Goal: Information Seeking & Learning: Learn about a topic

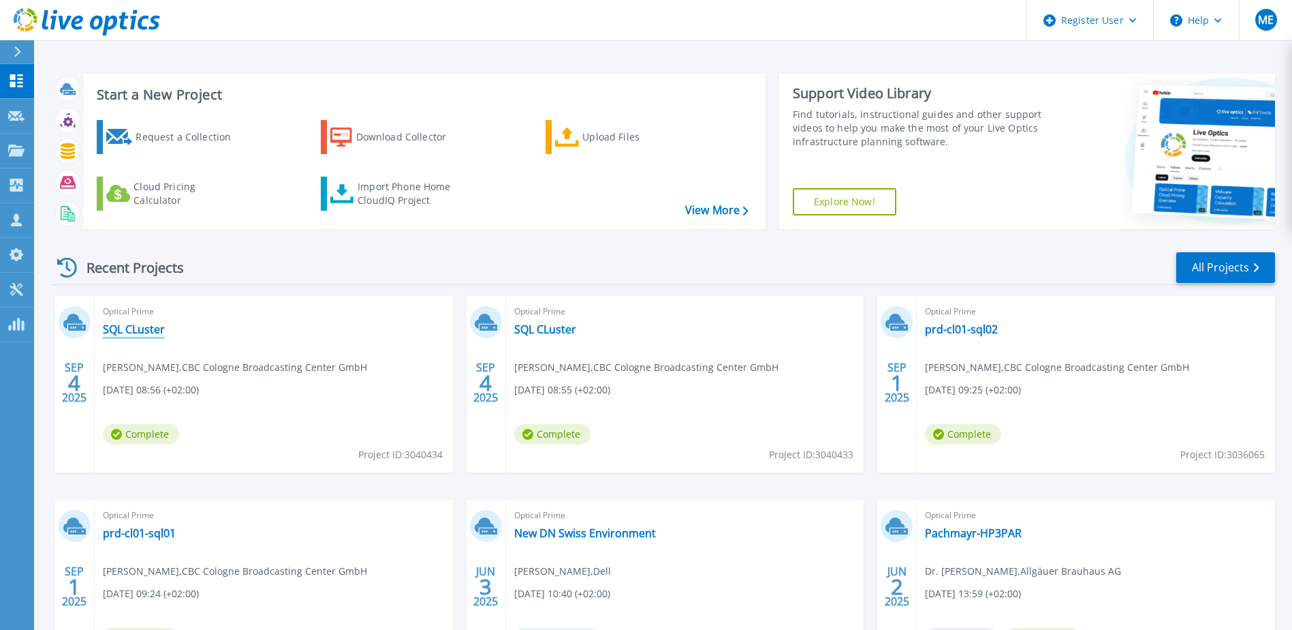
click at [138, 328] on link "SQL CLuster" at bounding box center [134, 329] width 62 height 14
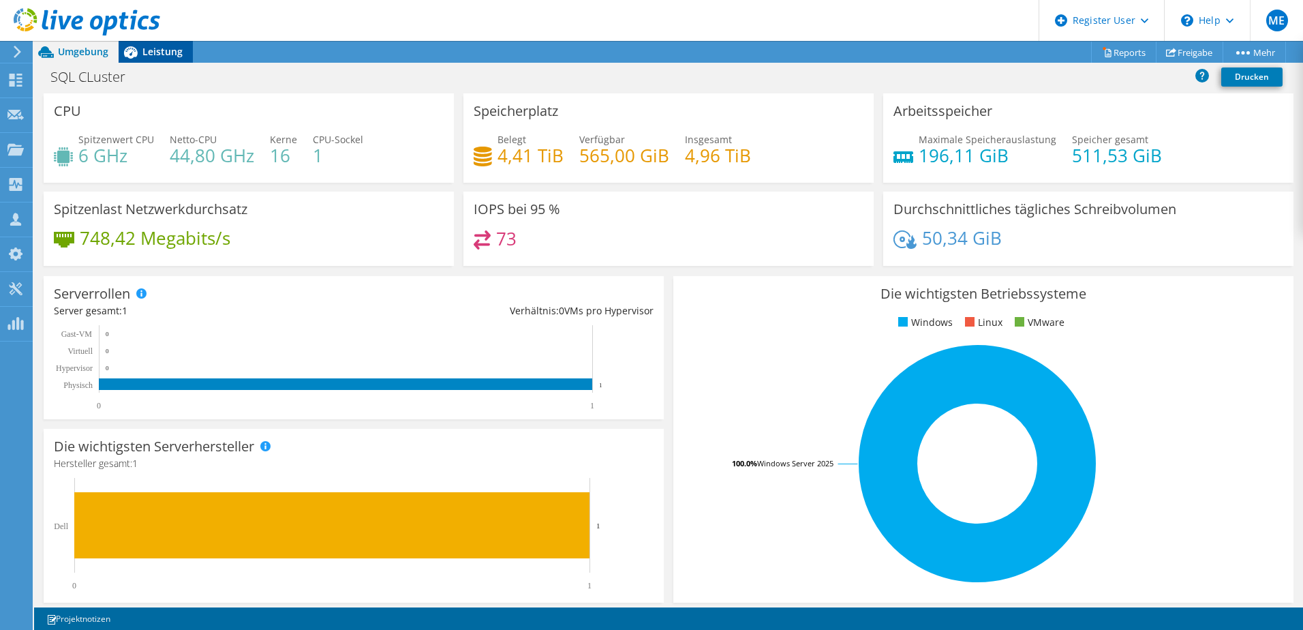
click at [153, 57] on span "Leistung" at bounding box center [162, 51] width 40 height 13
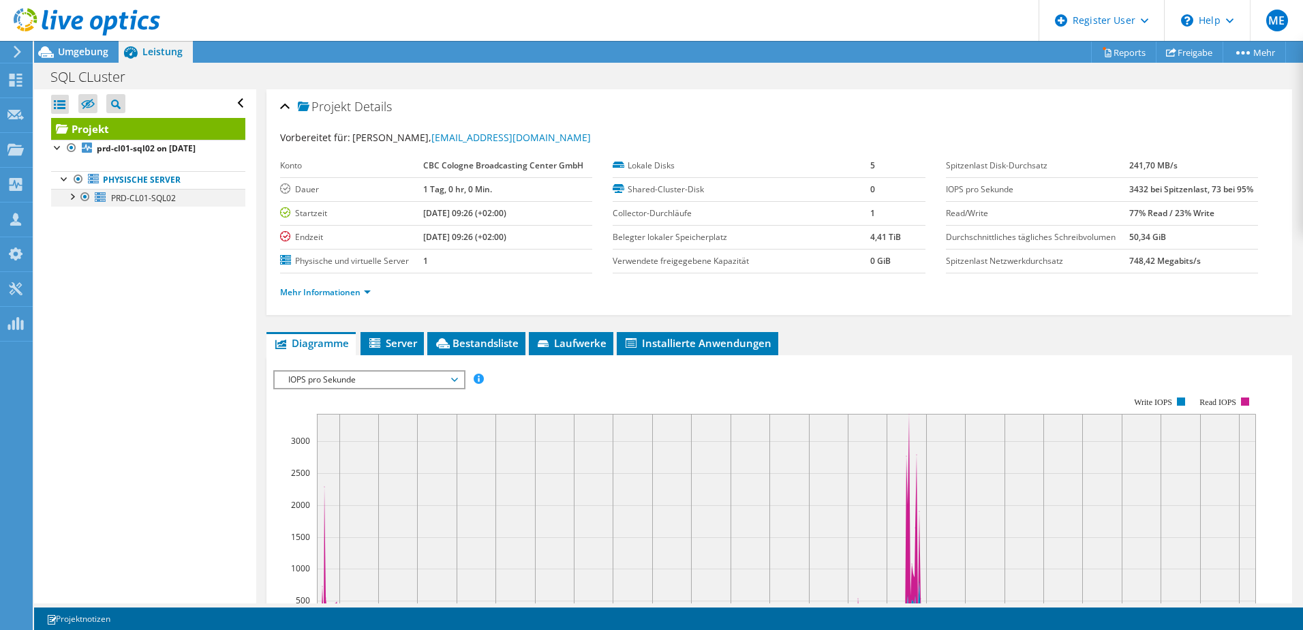
click at [71, 198] on div at bounding box center [72, 196] width 14 height 14
click at [134, 183] on link "Physische Server" at bounding box center [148, 180] width 194 height 18
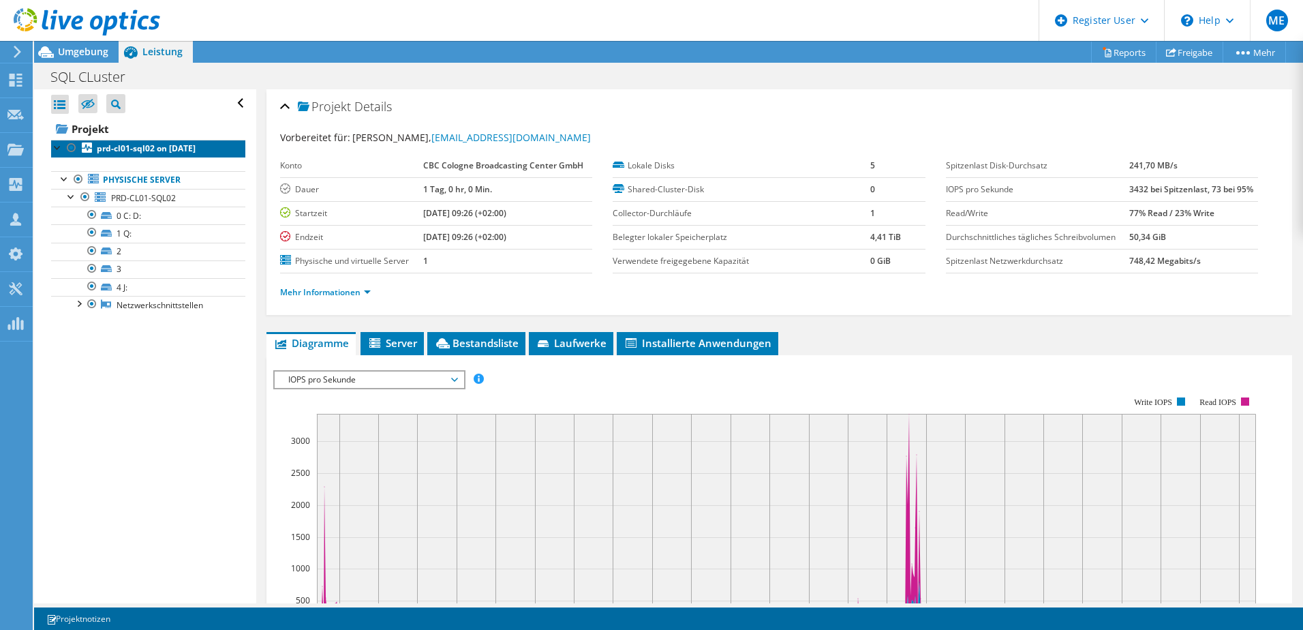
click at [135, 150] on b "prd-cl01-sql02 on [DATE]" at bounding box center [146, 148] width 99 height 12
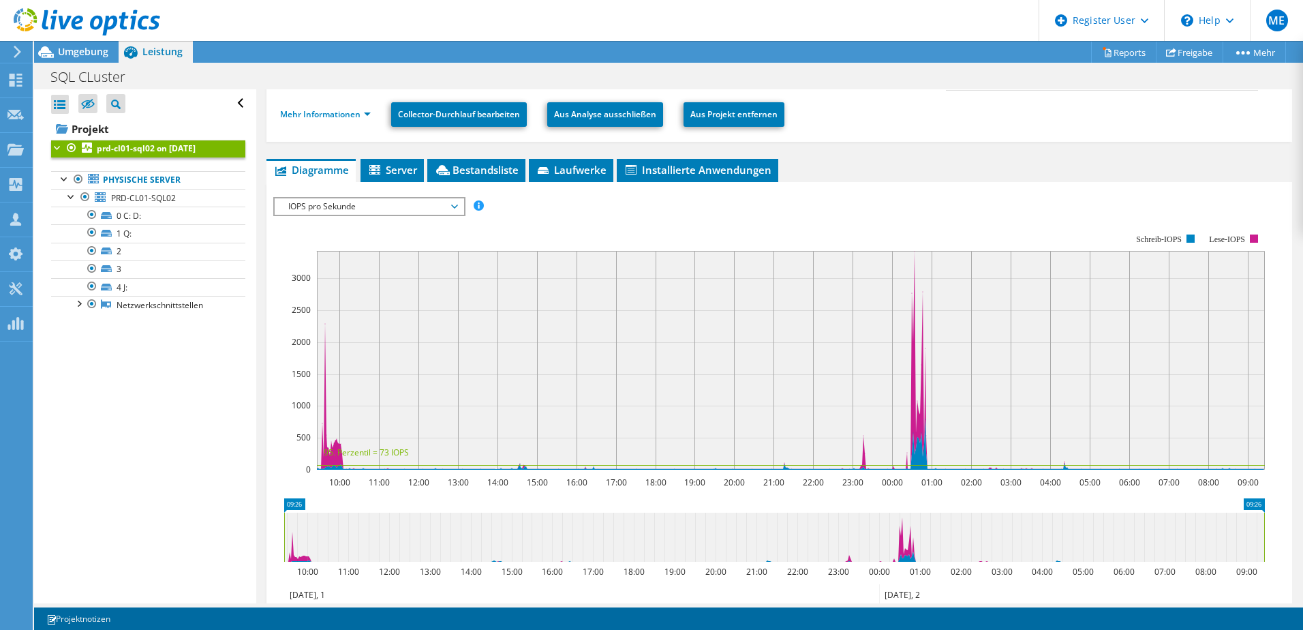
scroll to position [157, 0]
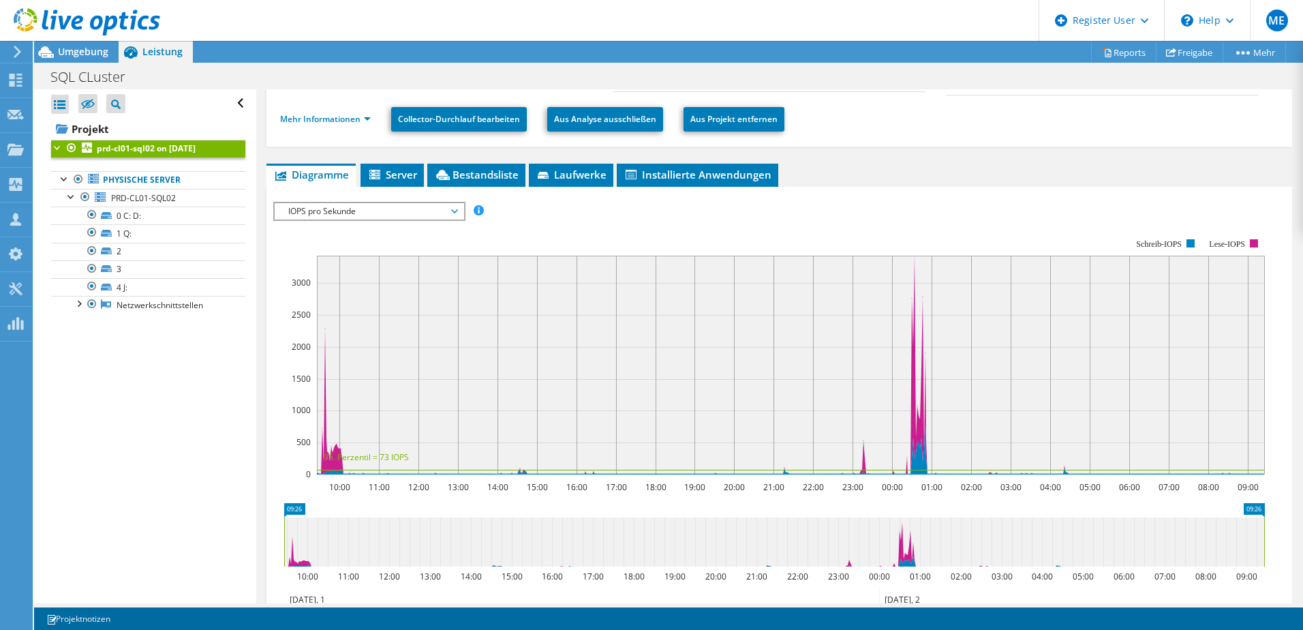
click at [394, 212] on span "IOPS pro Sekunde" at bounding box center [368, 211] width 175 height 16
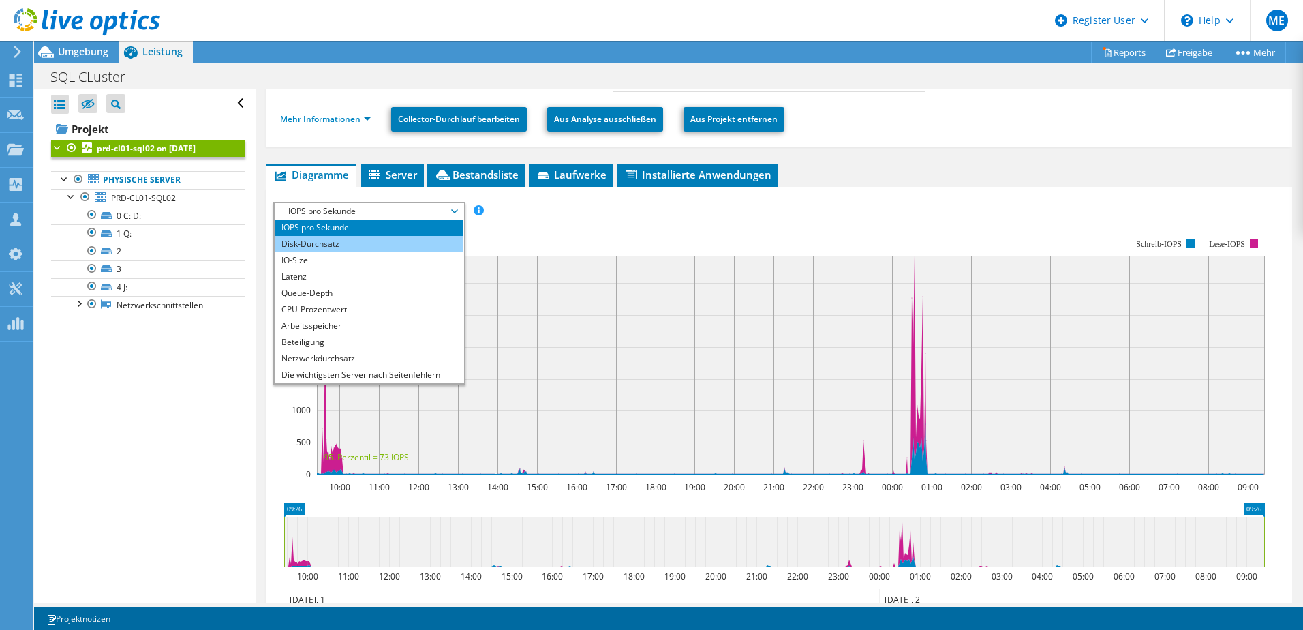
click at [367, 245] on li "Disk-Durchsatz" at bounding box center [369, 244] width 189 height 16
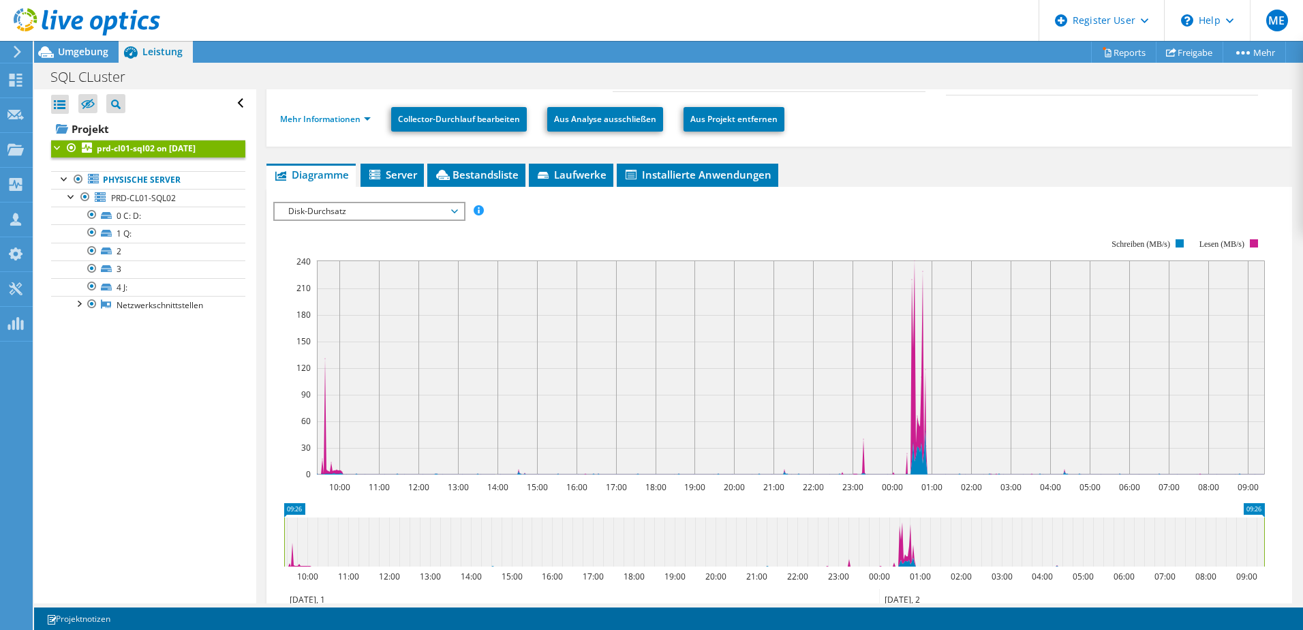
click at [373, 217] on span "Disk-Durchsatz" at bounding box center [368, 211] width 175 height 16
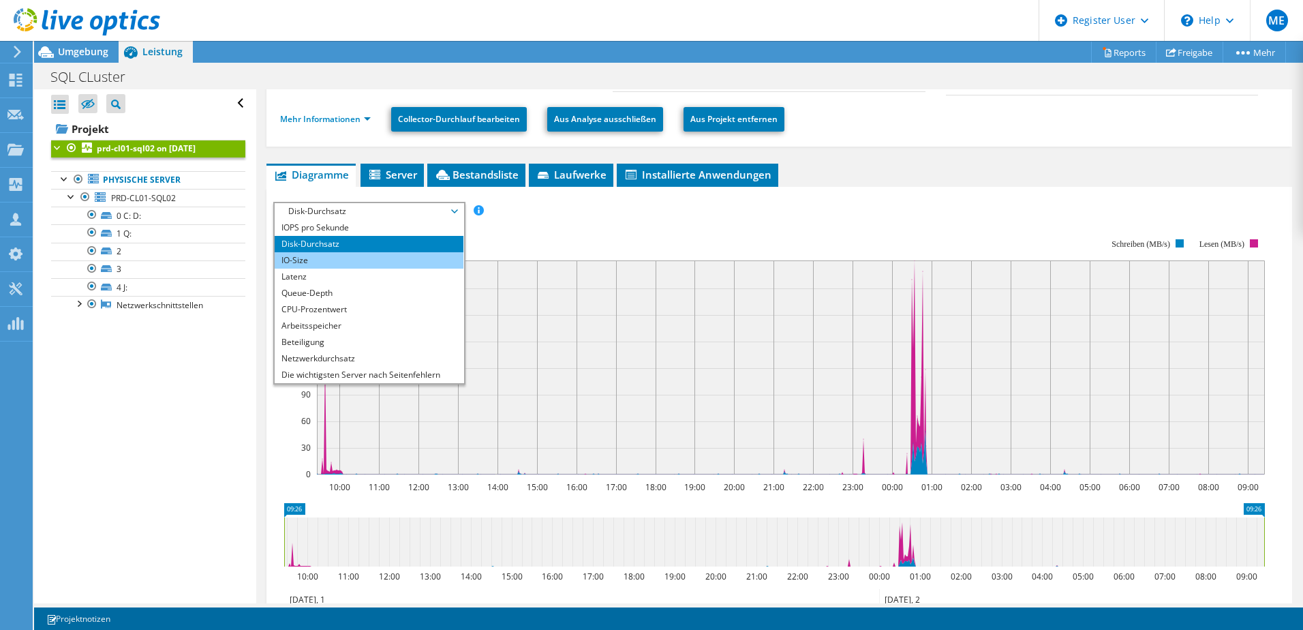
click at [358, 254] on li "IO-Size" at bounding box center [369, 260] width 189 height 16
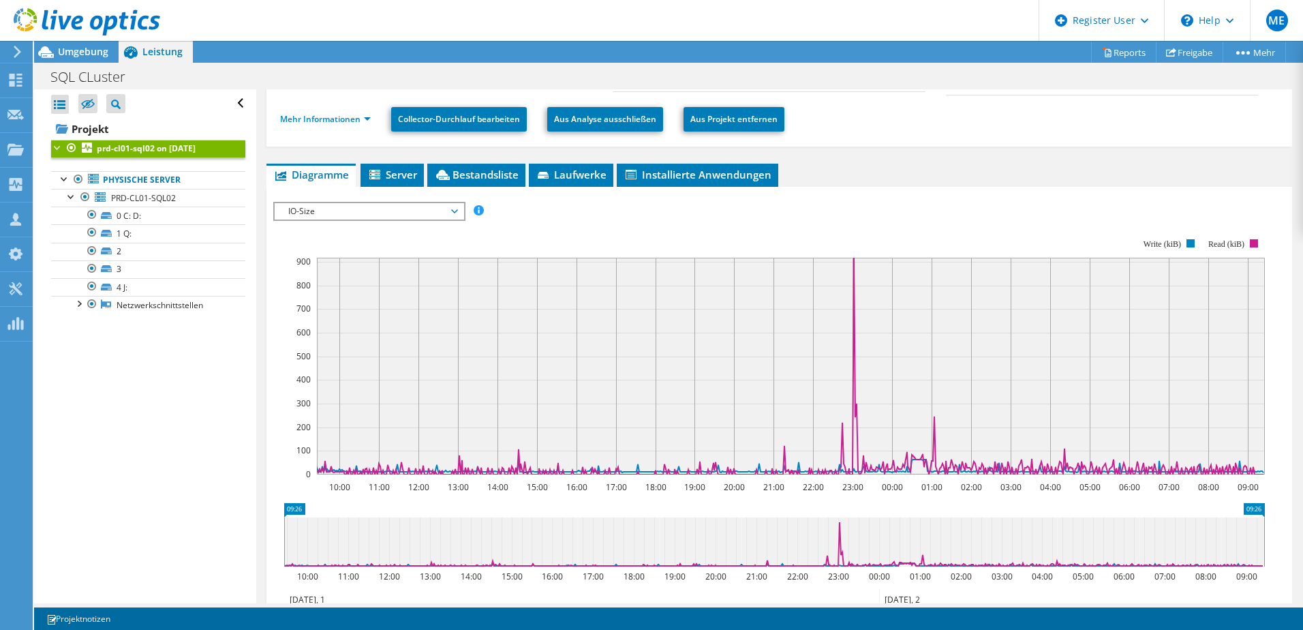
click at [314, 215] on span "IO-Size" at bounding box center [368, 211] width 175 height 16
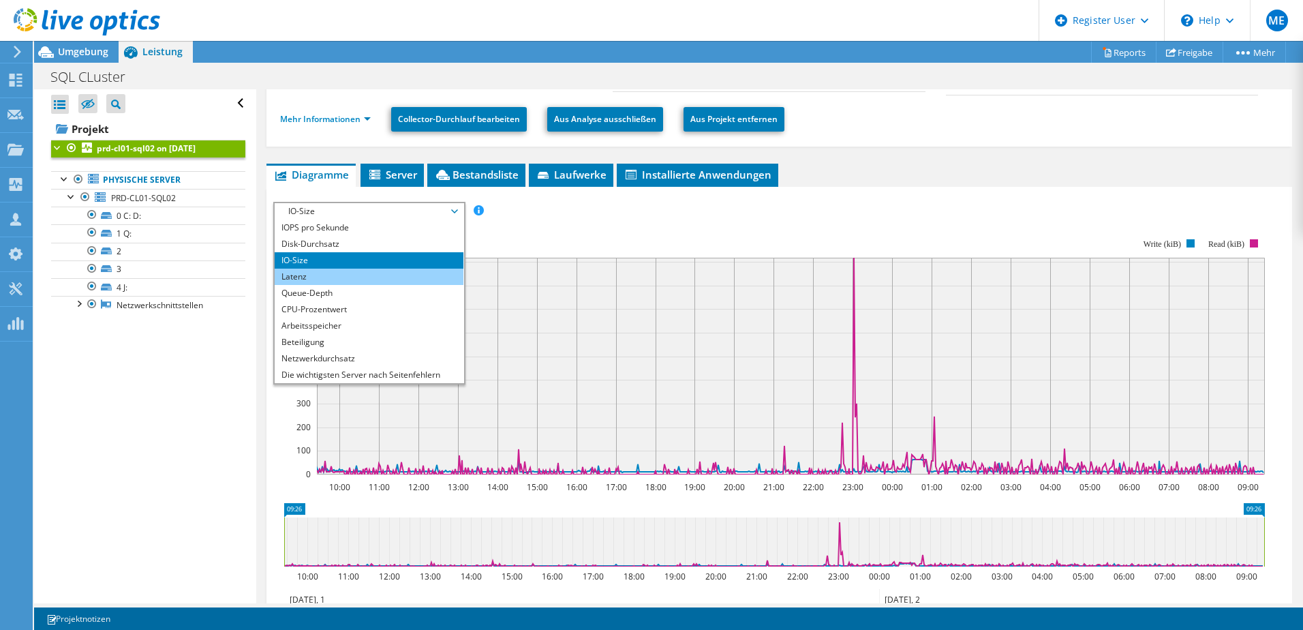
click at [306, 282] on li "Latenz" at bounding box center [369, 276] width 189 height 16
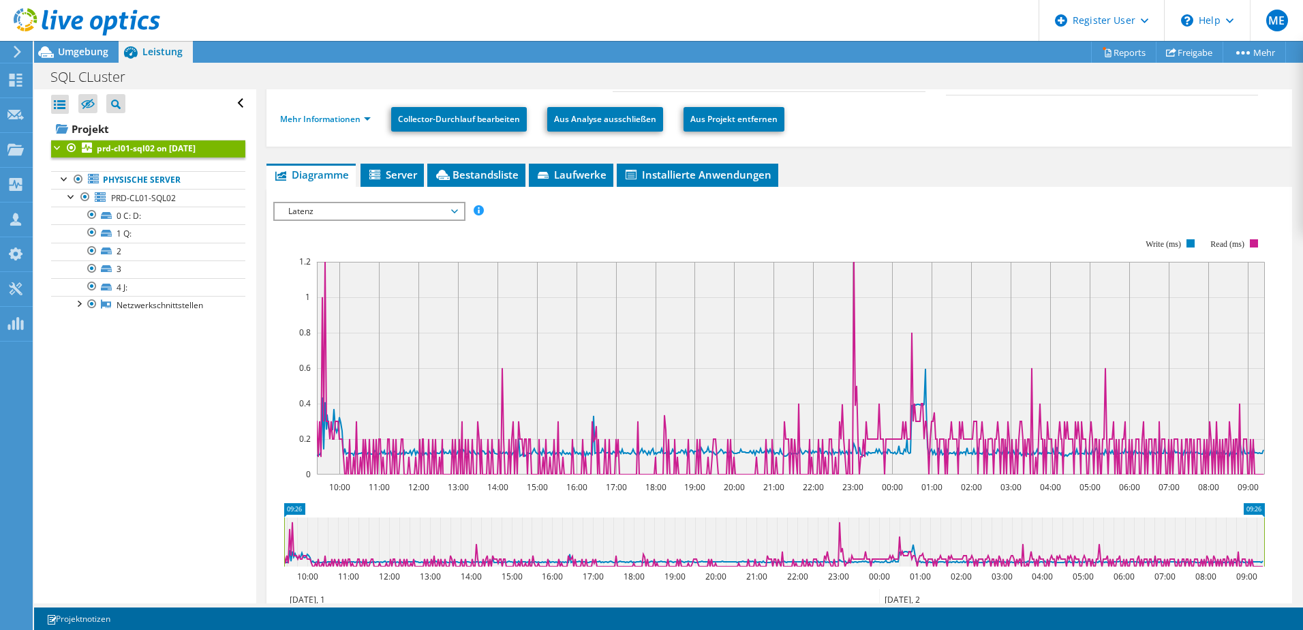
click at [306, 215] on span "Latenz" at bounding box center [368, 211] width 175 height 16
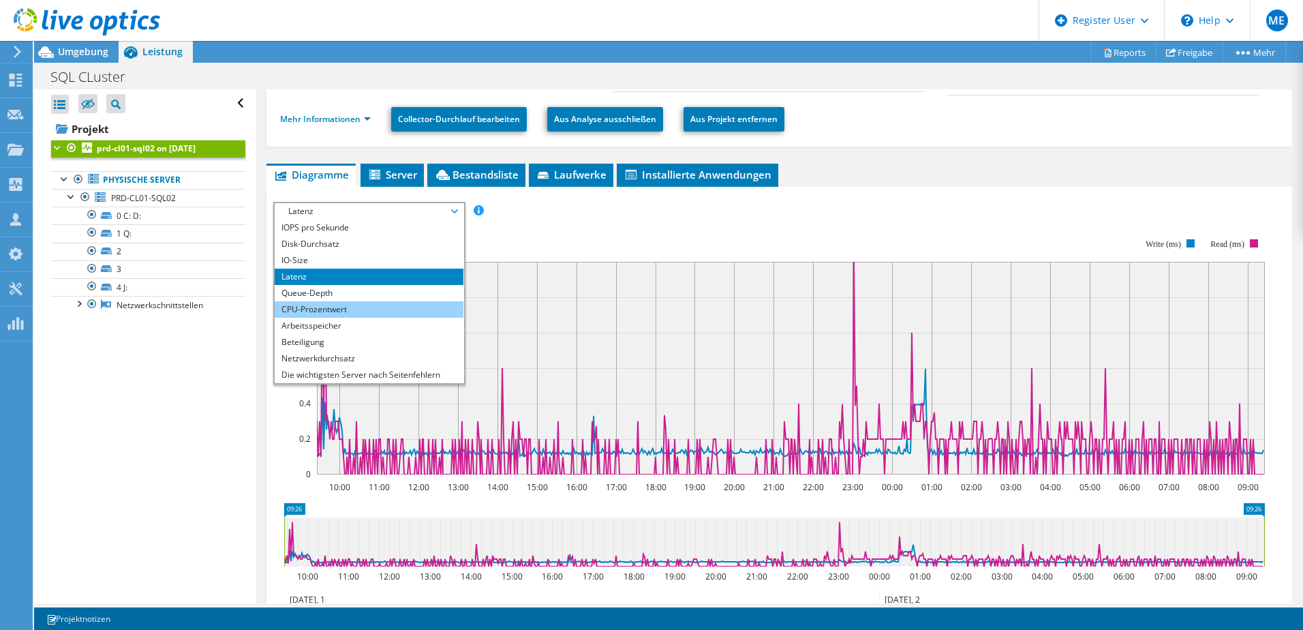
click at [293, 305] on li "CPU-Prozentwert" at bounding box center [369, 309] width 189 height 16
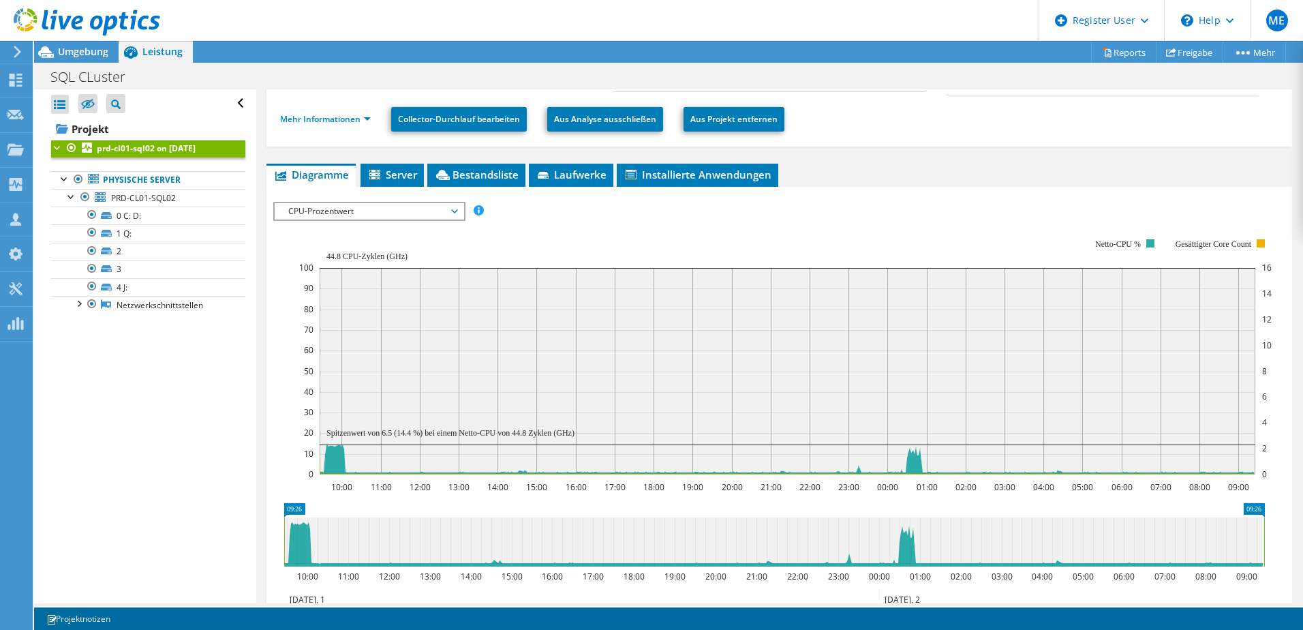
click at [351, 211] on span "CPU-Prozentwert" at bounding box center [368, 211] width 175 height 16
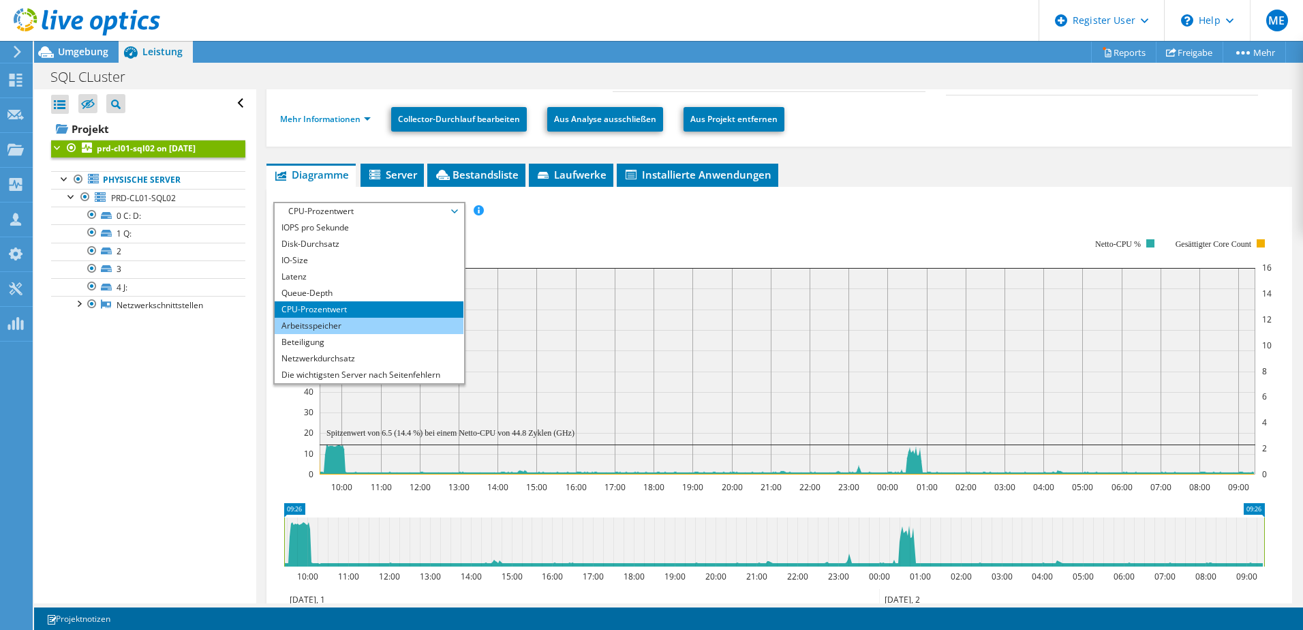
click at [313, 326] on li "Arbeitsspeicher" at bounding box center [369, 325] width 189 height 16
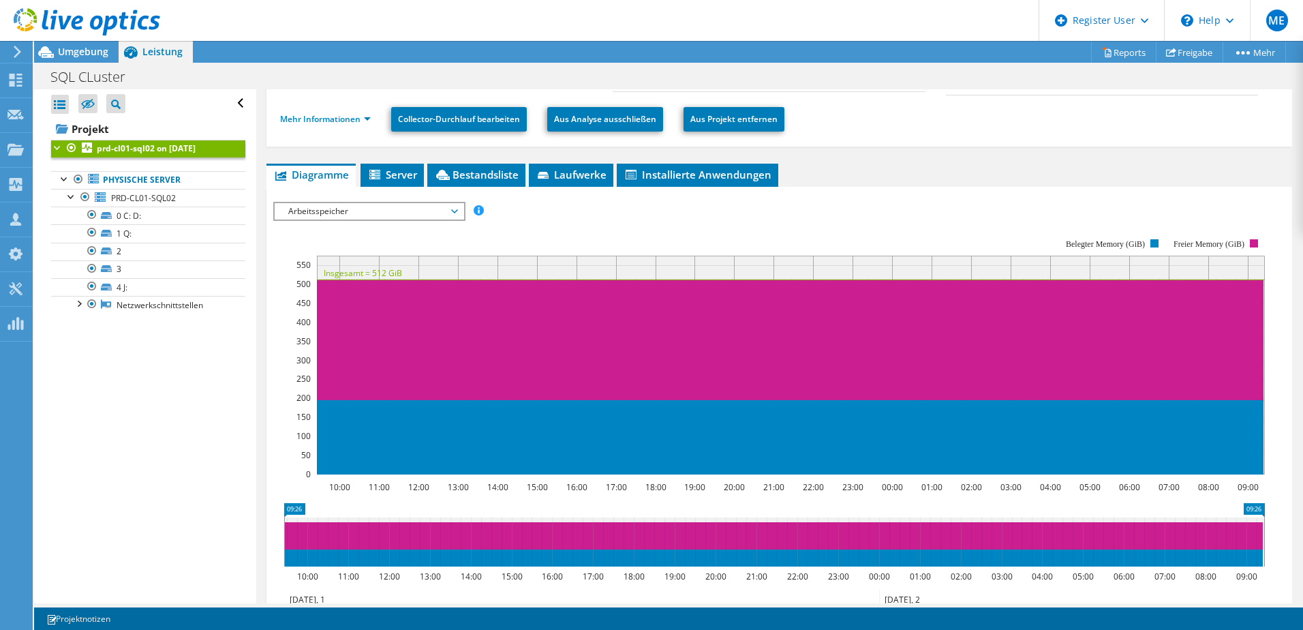
click at [381, 217] on span "Arbeitsspeicher" at bounding box center [368, 211] width 175 height 16
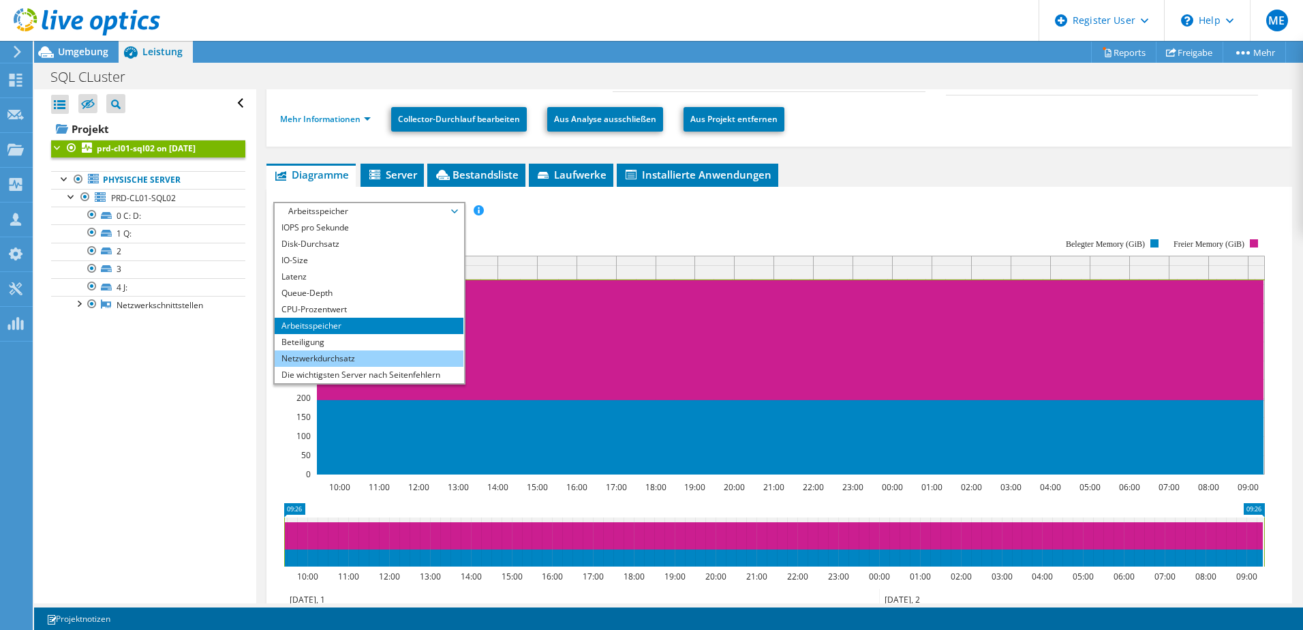
click at [333, 357] on li "Netzwerkdurchsatz" at bounding box center [369, 358] width 189 height 16
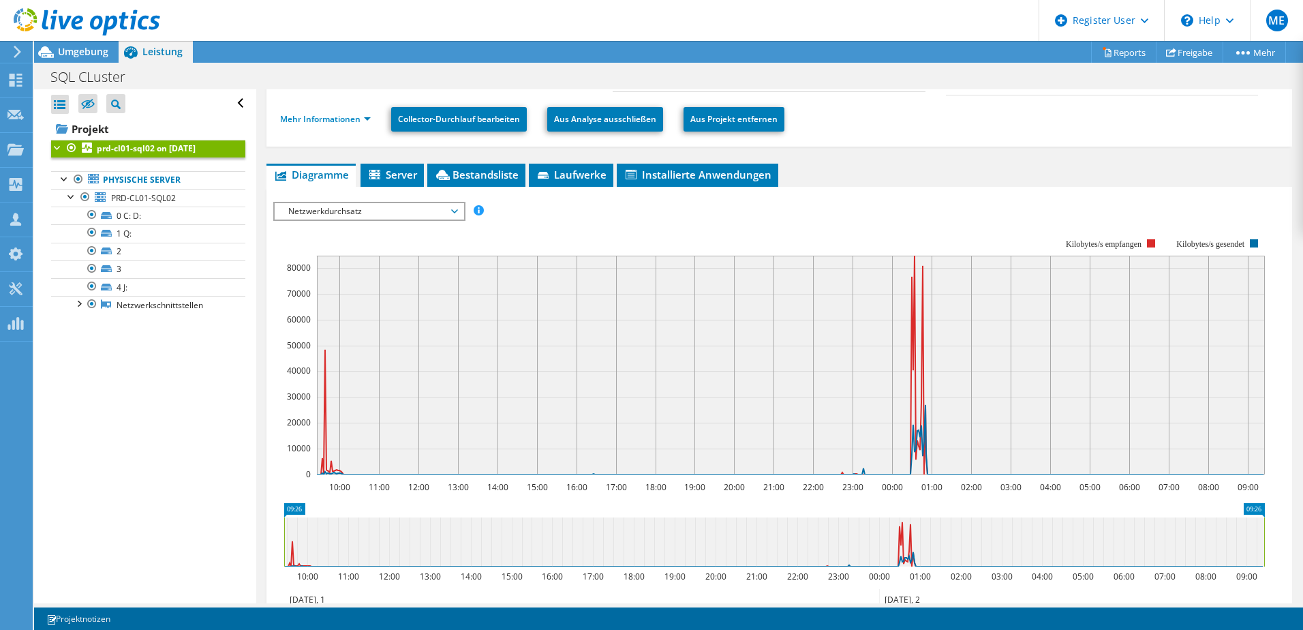
click at [370, 216] on span "Netzwerkdurchsatz" at bounding box center [368, 211] width 175 height 16
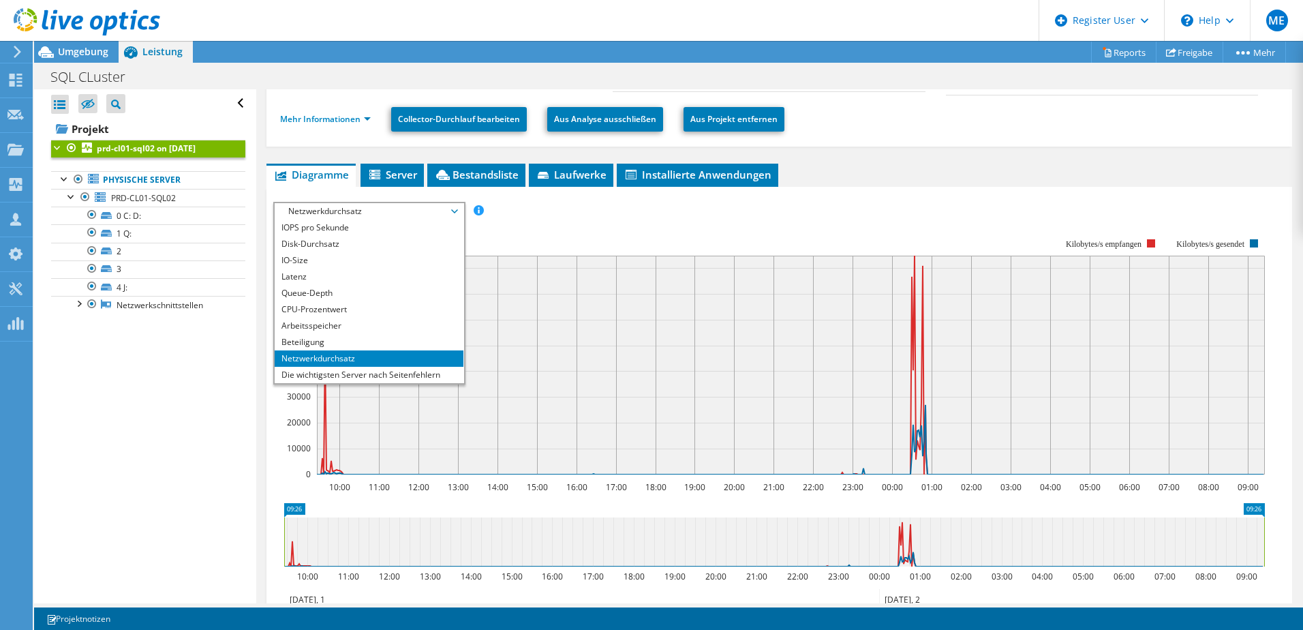
scroll to position [49, 0]
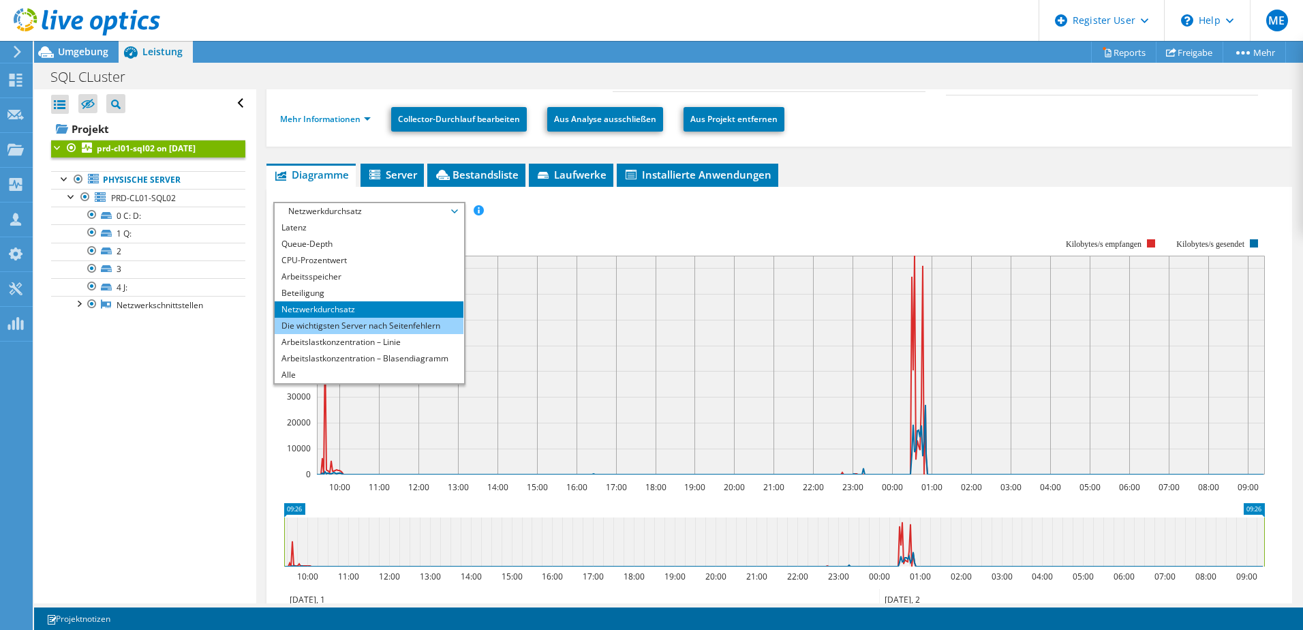
click at [401, 328] on li "Die wichtigsten Server nach Seitenfehlern" at bounding box center [369, 325] width 189 height 16
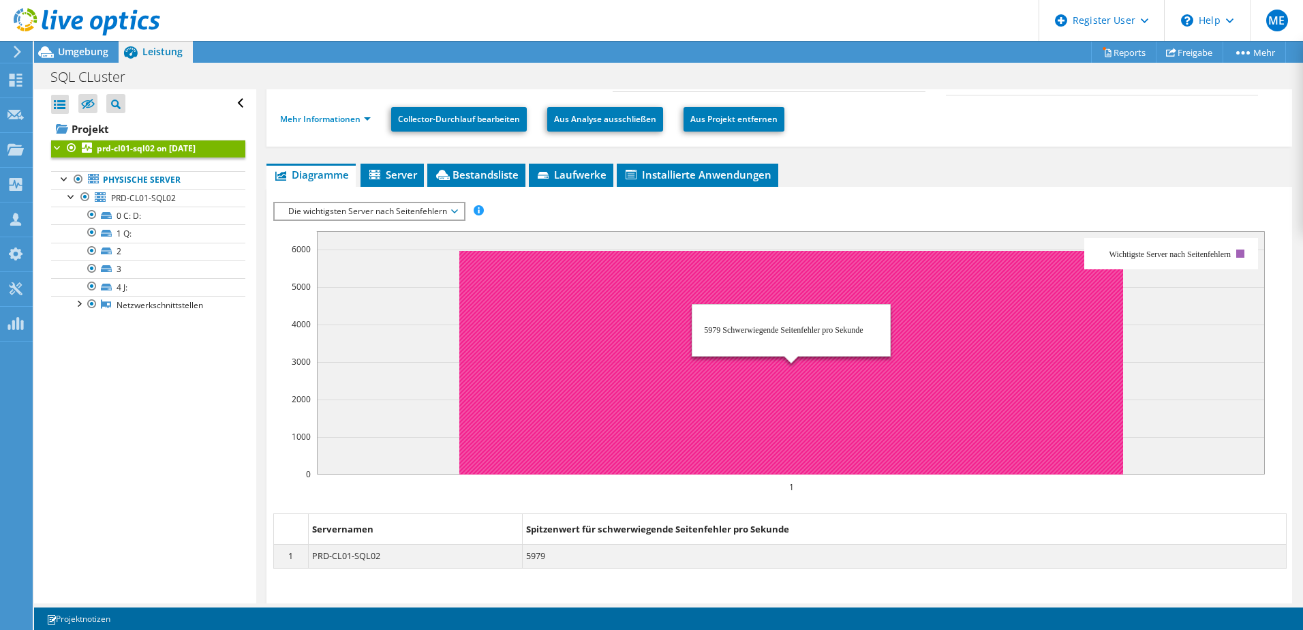
click at [704, 332] on rect at bounding box center [791, 362] width 664 height 223
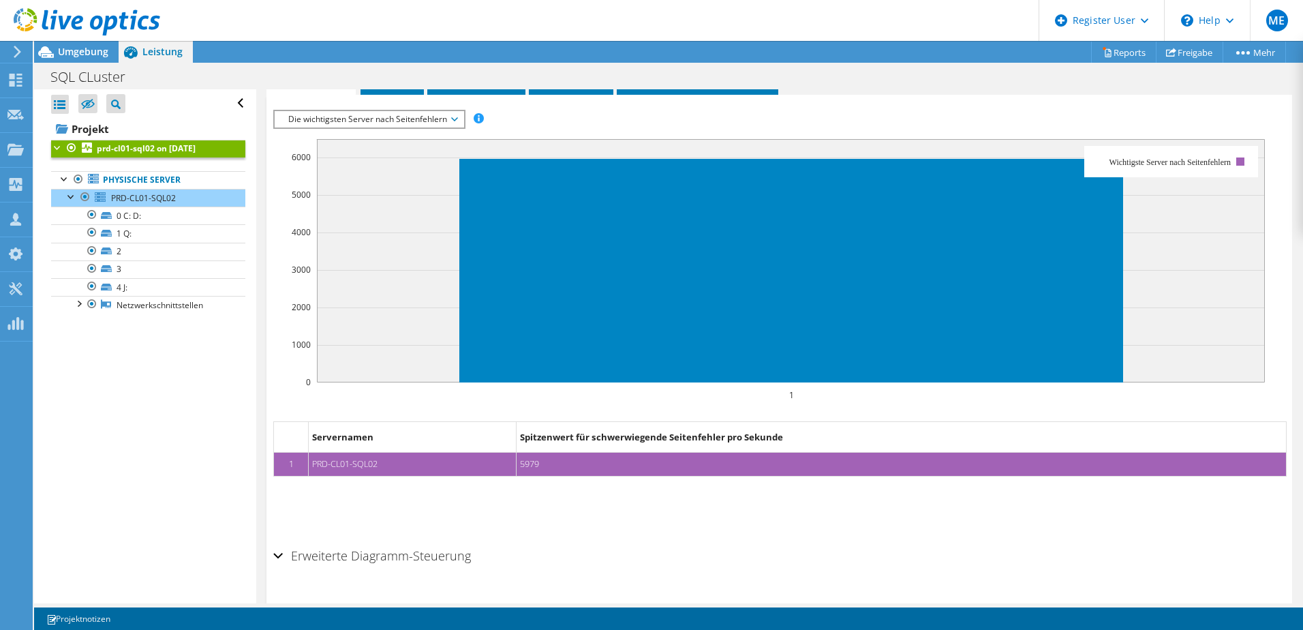
scroll to position [282, 0]
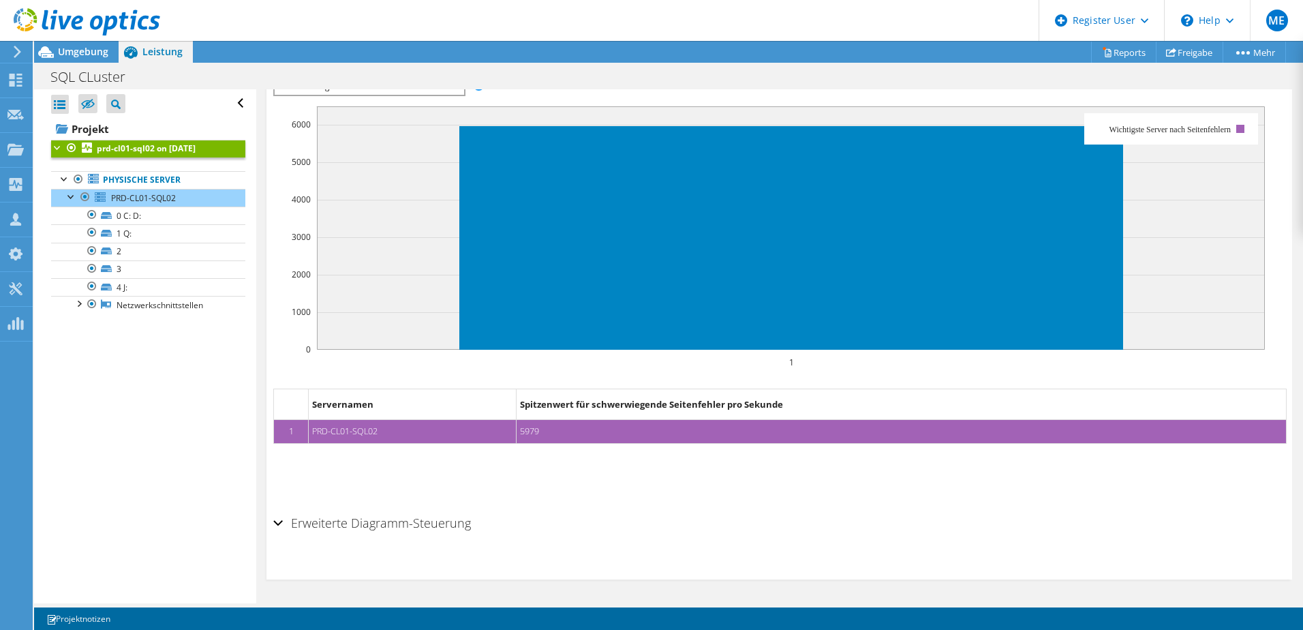
click at [794, 437] on dd "5979" at bounding box center [900, 431] width 769 height 23
click at [403, 95] on div "Die wichtigsten Server nach Seitenfehlern IOPS pro Sekunde Disk-Durchsatz IO-Si…" at bounding box center [369, 86] width 192 height 19
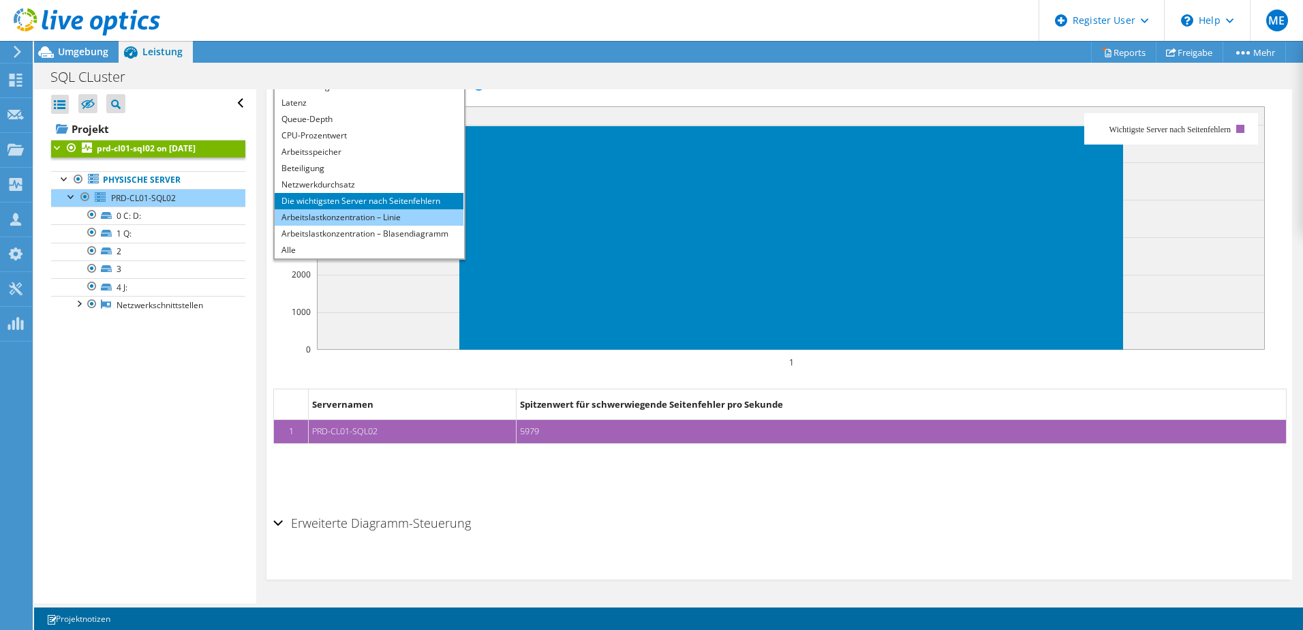
click at [390, 217] on li "Arbeitslastkonzentration – Linie" at bounding box center [369, 217] width 189 height 16
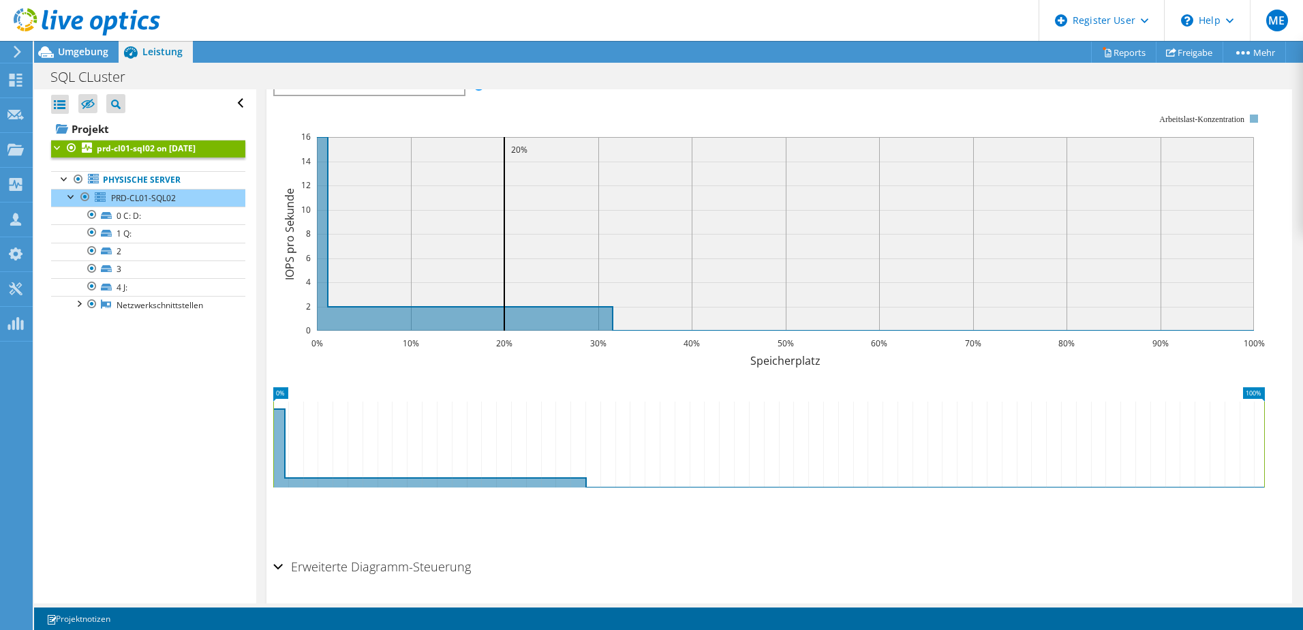
click at [443, 93] on span "Arbeitslastkonzentration – Linie" at bounding box center [368, 86] width 175 height 16
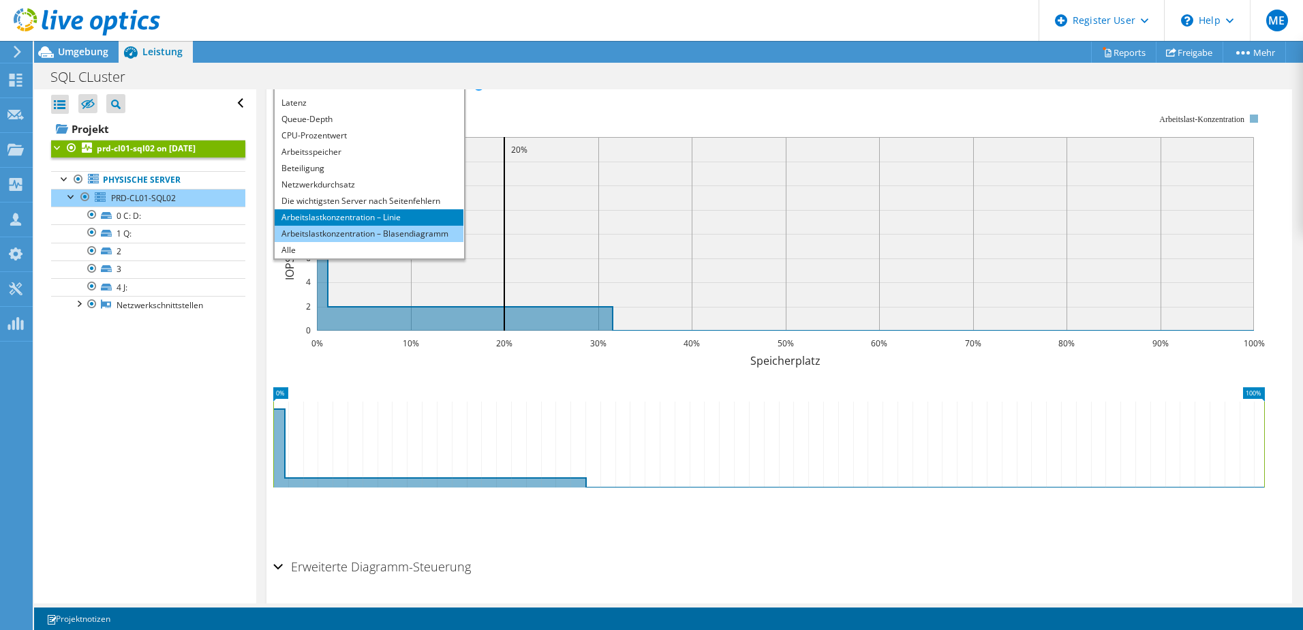
click at [417, 230] on li "Arbeitslastkonzentration – Blasendiagramm" at bounding box center [369, 234] width 189 height 16
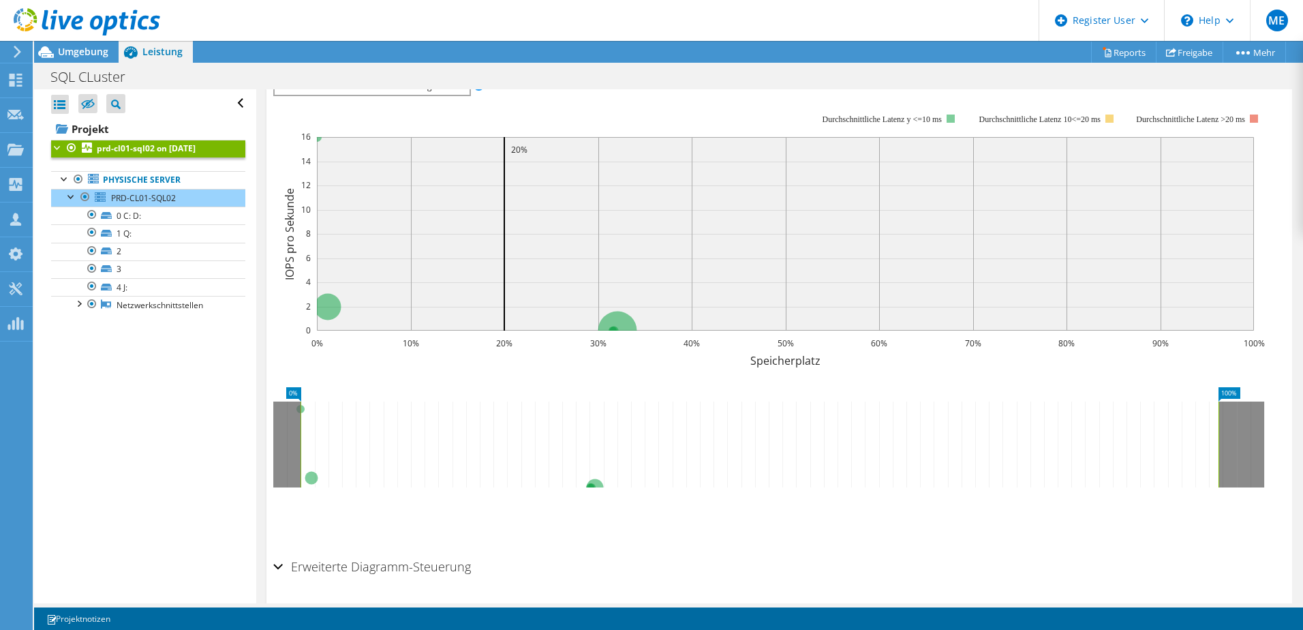
click at [459, 94] on span "Arbeitslastkonzentration – Blasendiagramm" at bounding box center [371, 86] width 181 height 16
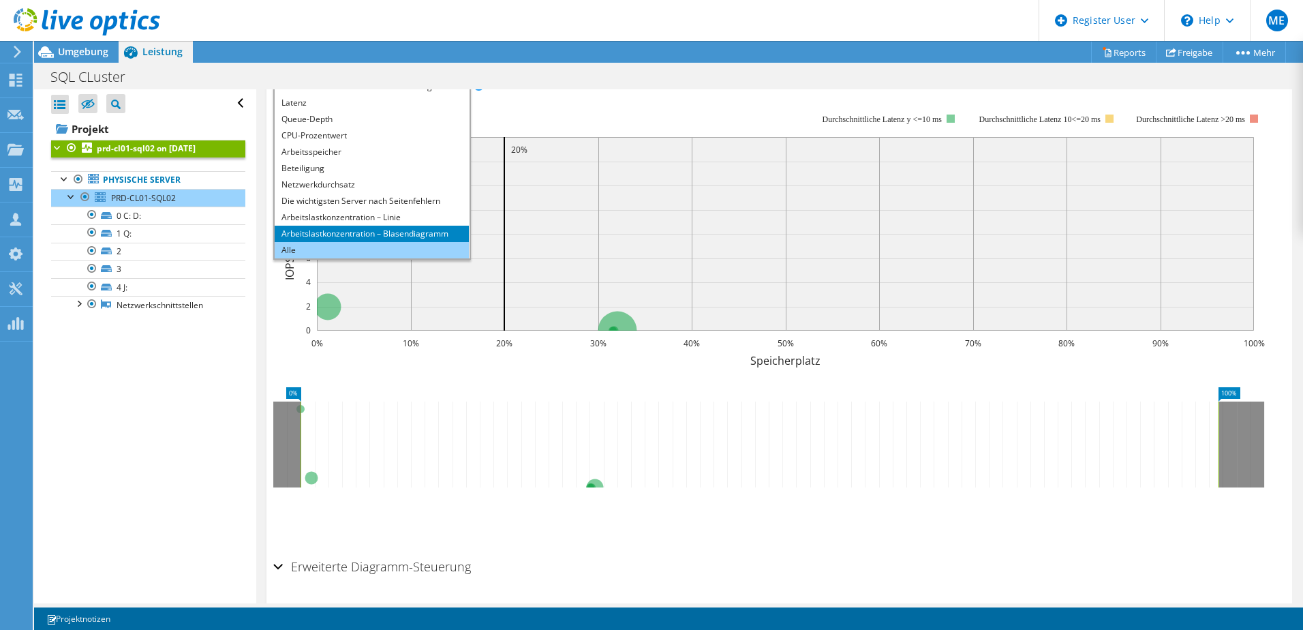
click at [413, 248] on li "Alle" at bounding box center [372, 250] width 194 height 16
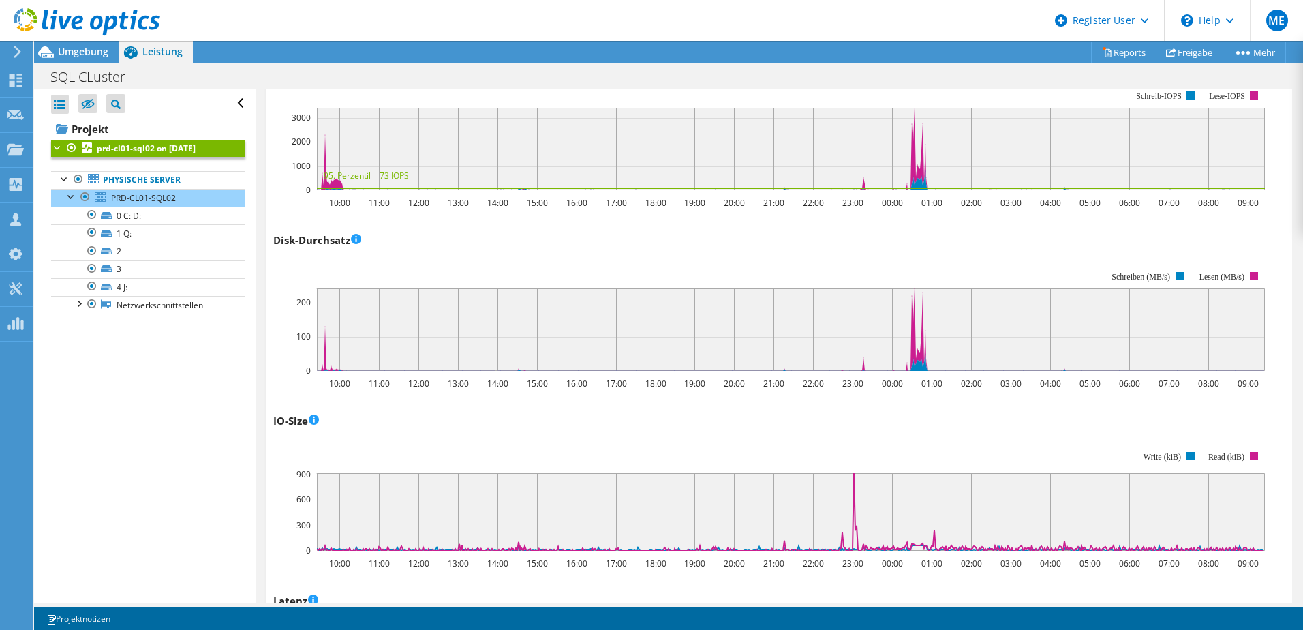
scroll to position [326, 0]
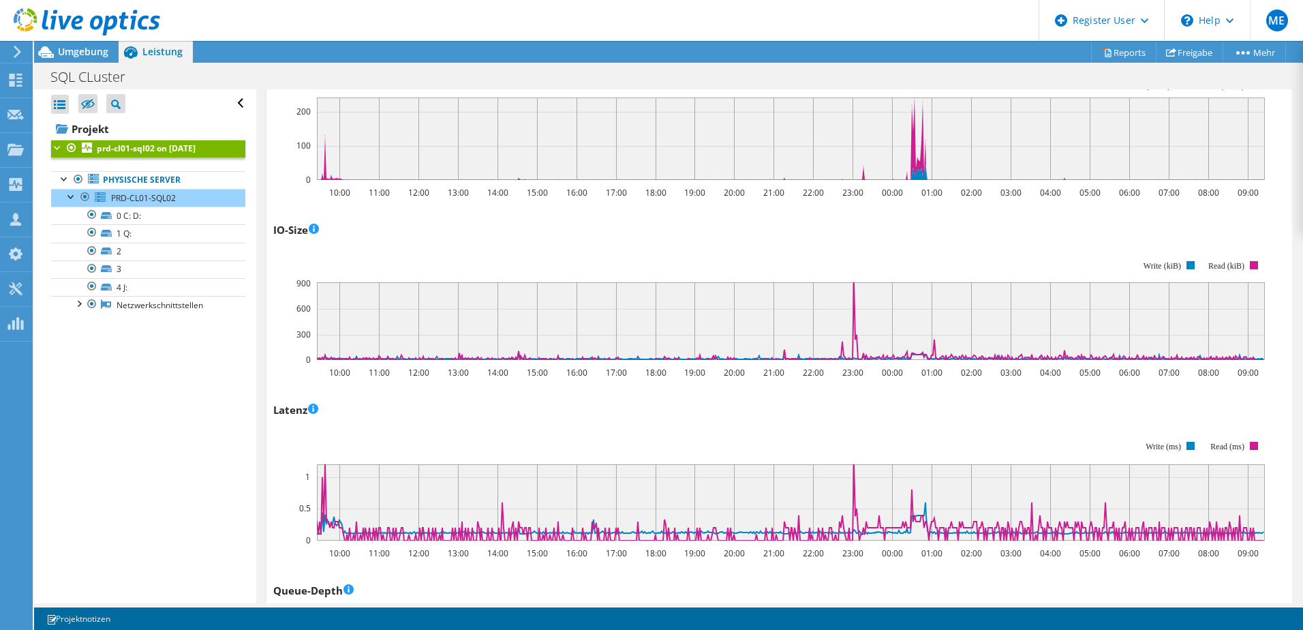
click at [1178, 451] on rect at bounding box center [768, 490] width 991 height 136
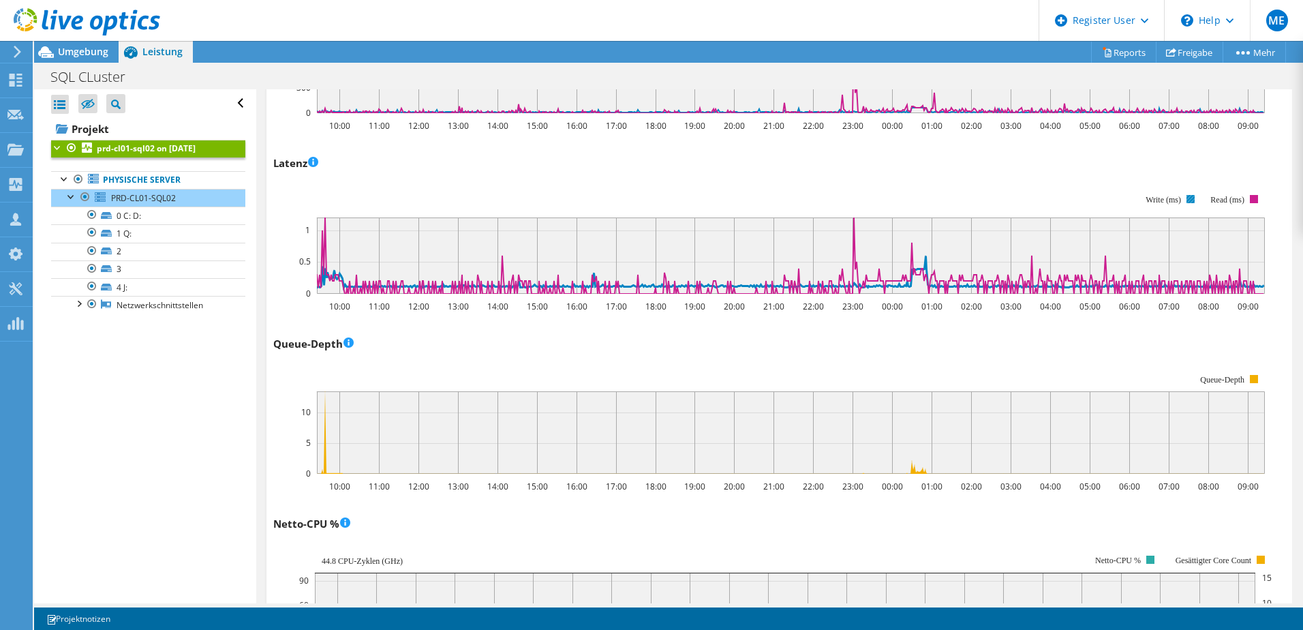
scroll to position [762, 0]
click at [75, 307] on div at bounding box center [79, 303] width 14 height 14
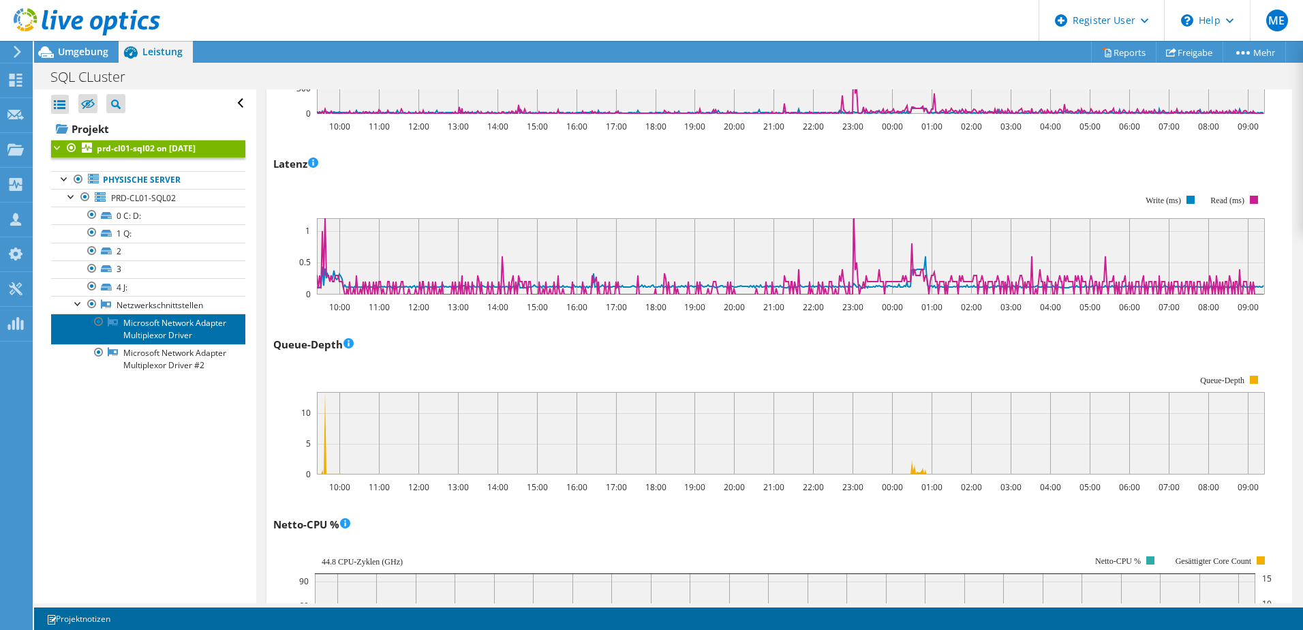
click at [159, 328] on link "Microsoft Network Adapter Multiplexor Driver" at bounding box center [148, 328] width 194 height 30
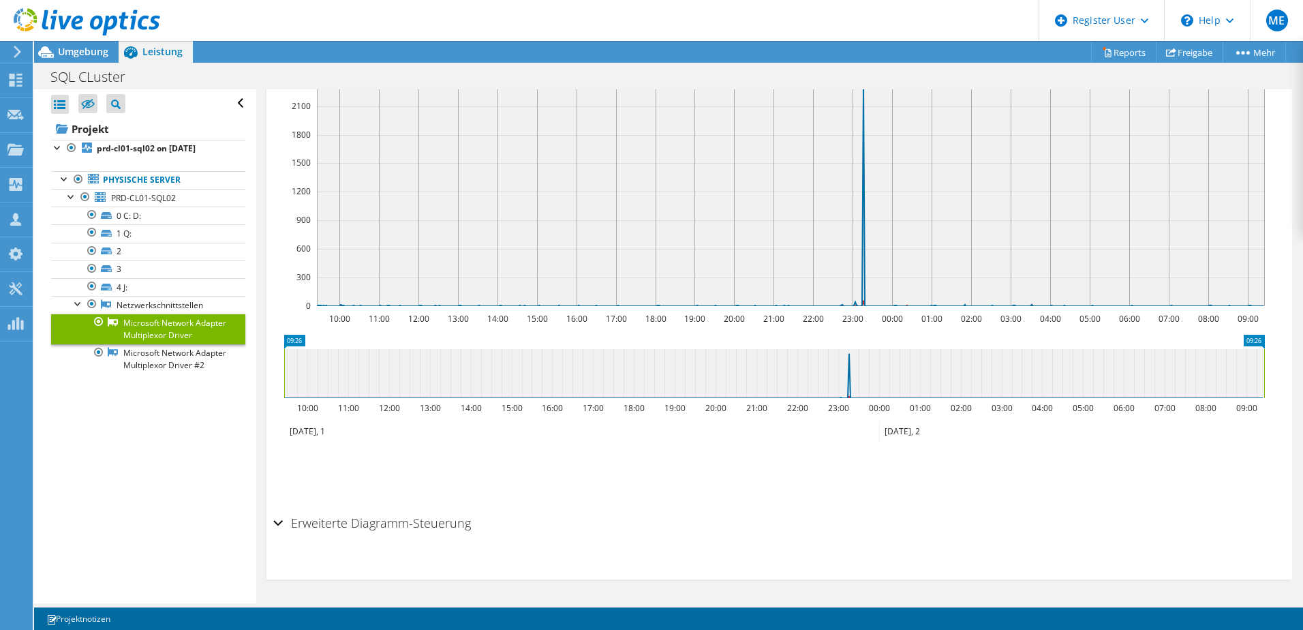
scroll to position [241, 0]
click at [156, 372] on link "Microsoft Network Adapter Multiplexor Driver #2" at bounding box center [148, 359] width 194 height 30
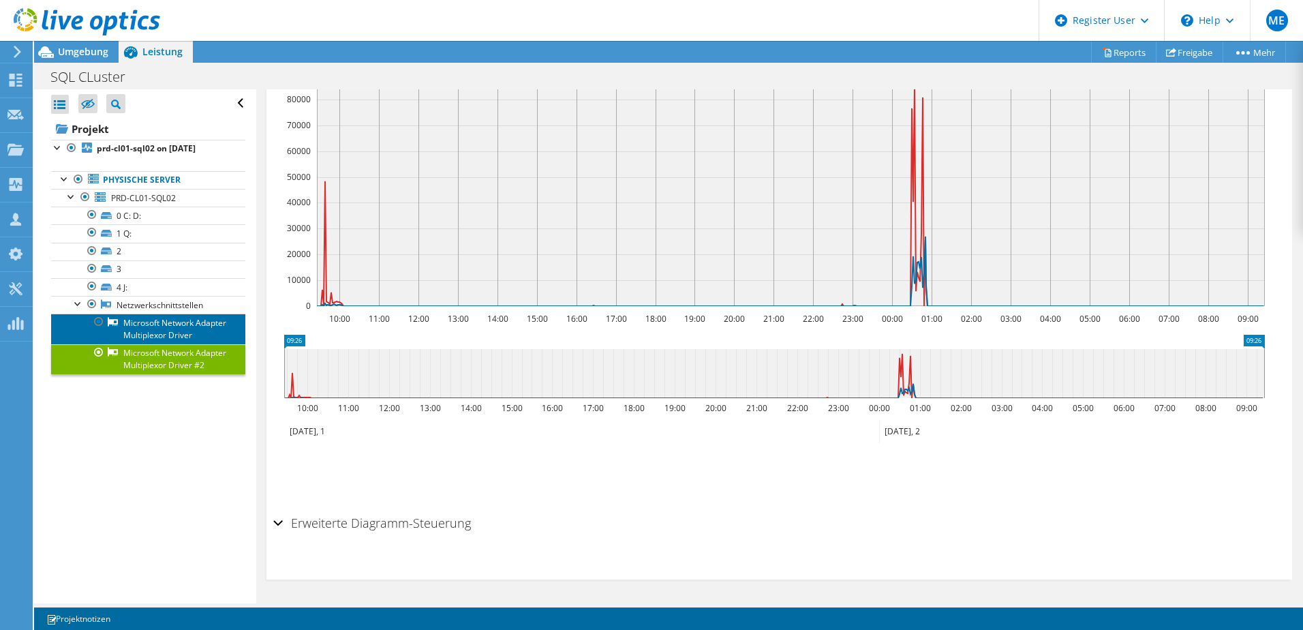
click at [157, 336] on link "Microsoft Network Adapter Multiplexor Driver" at bounding box center [148, 328] width 194 height 30
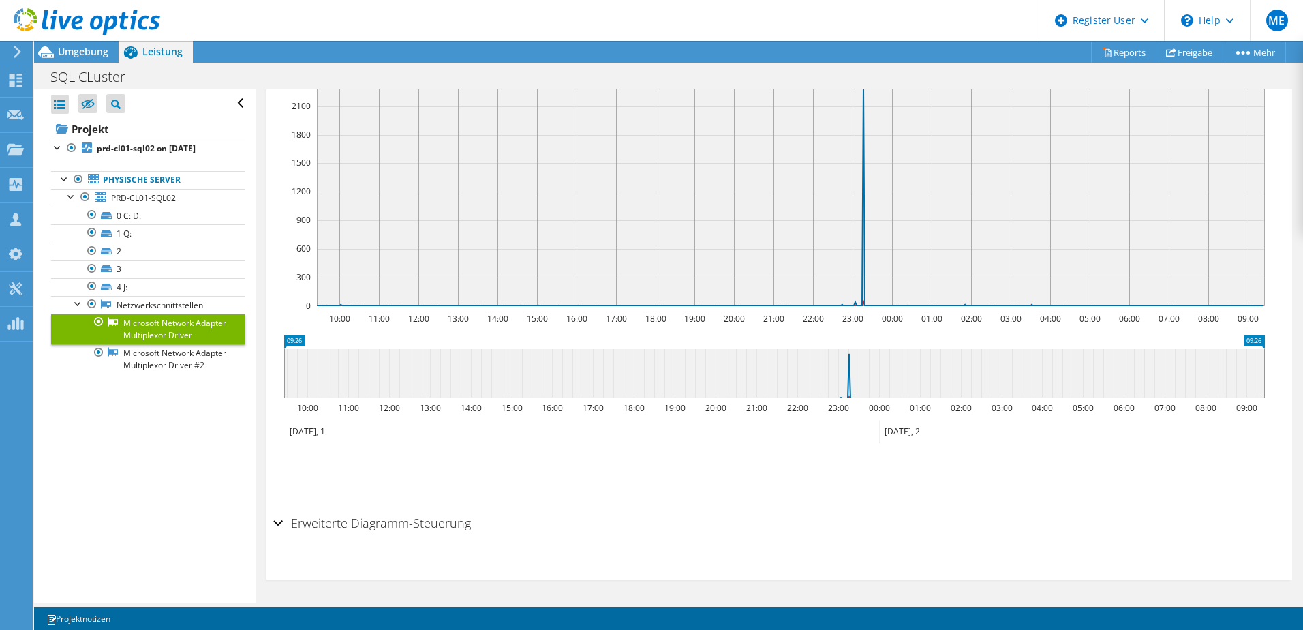
click at [76, 25] on icon at bounding box center [87, 22] width 146 height 28
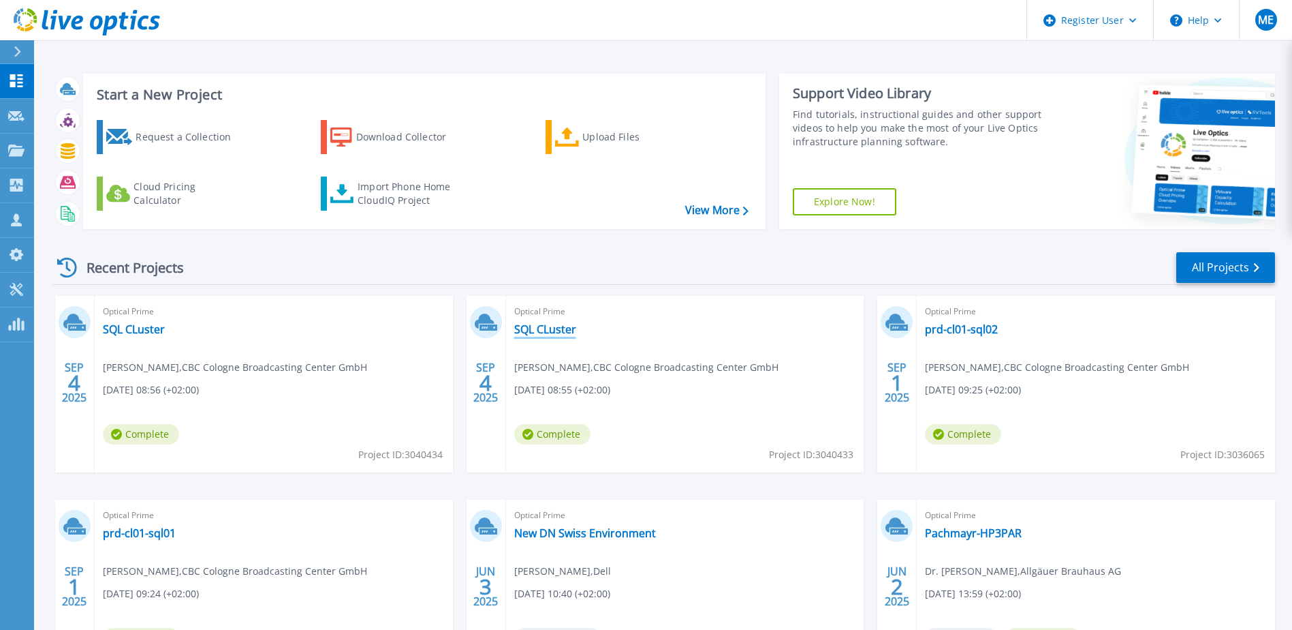
click at [554, 333] on link "SQL CLuster" at bounding box center [545, 329] width 62 height 14
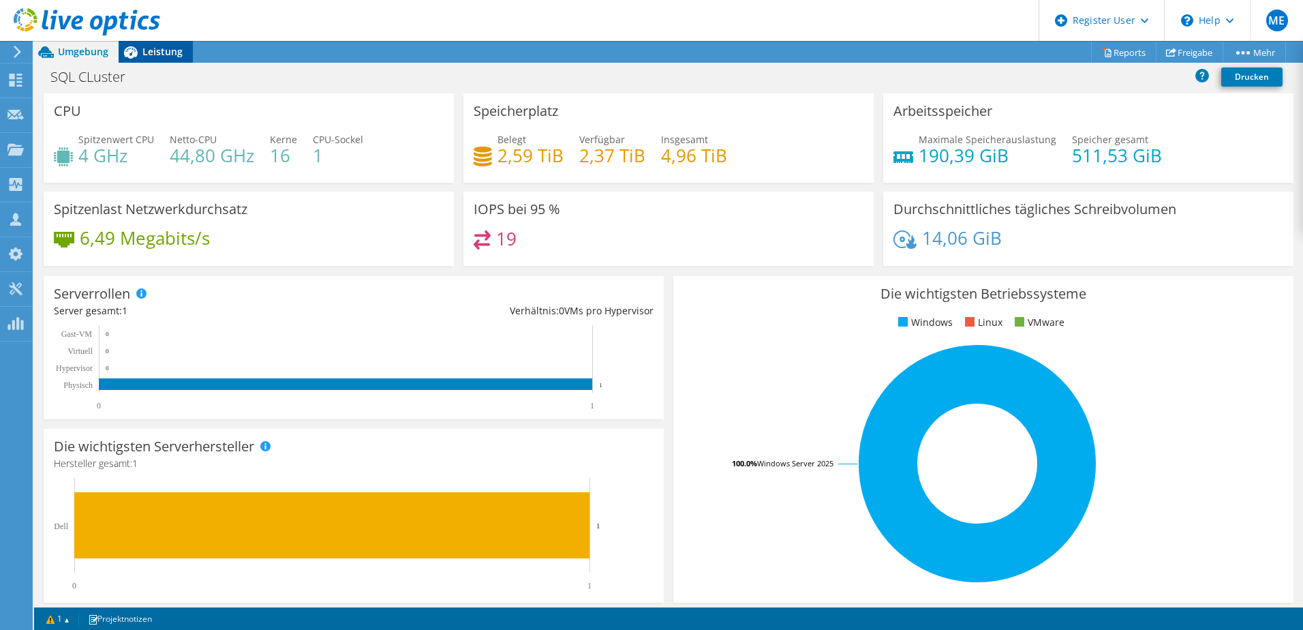
click at [163, 54] on span "Leistung" at bounding box center [162, 51] width 40 height 13
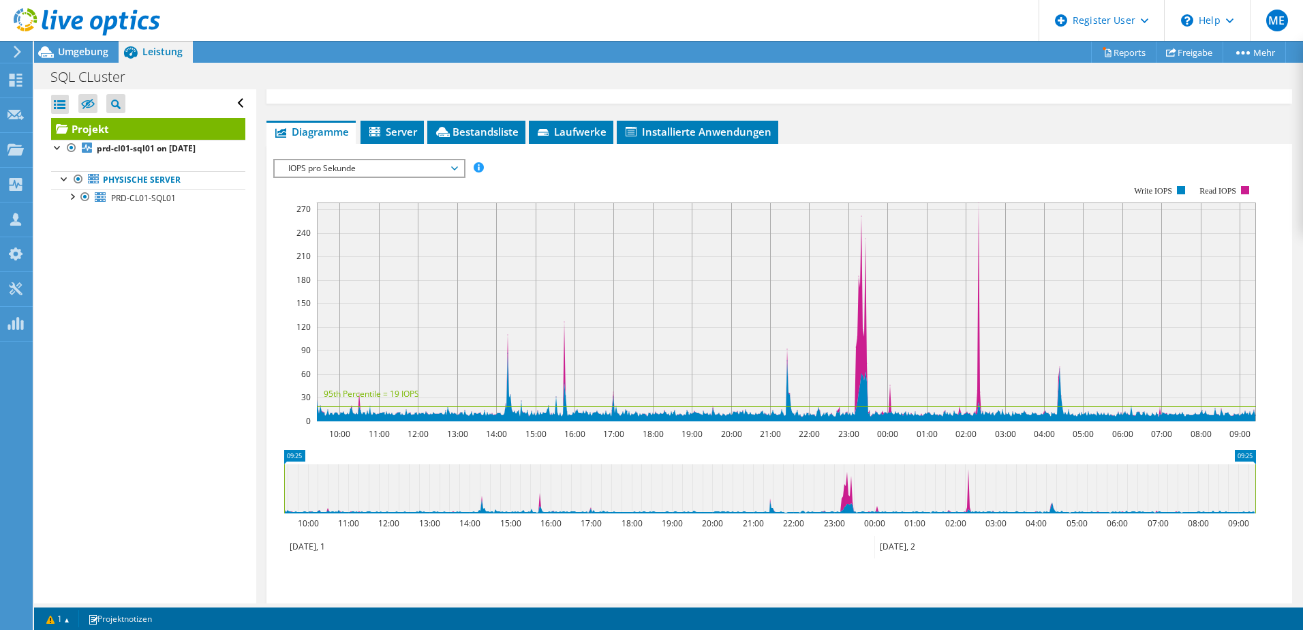
scroll to position [196, 0]
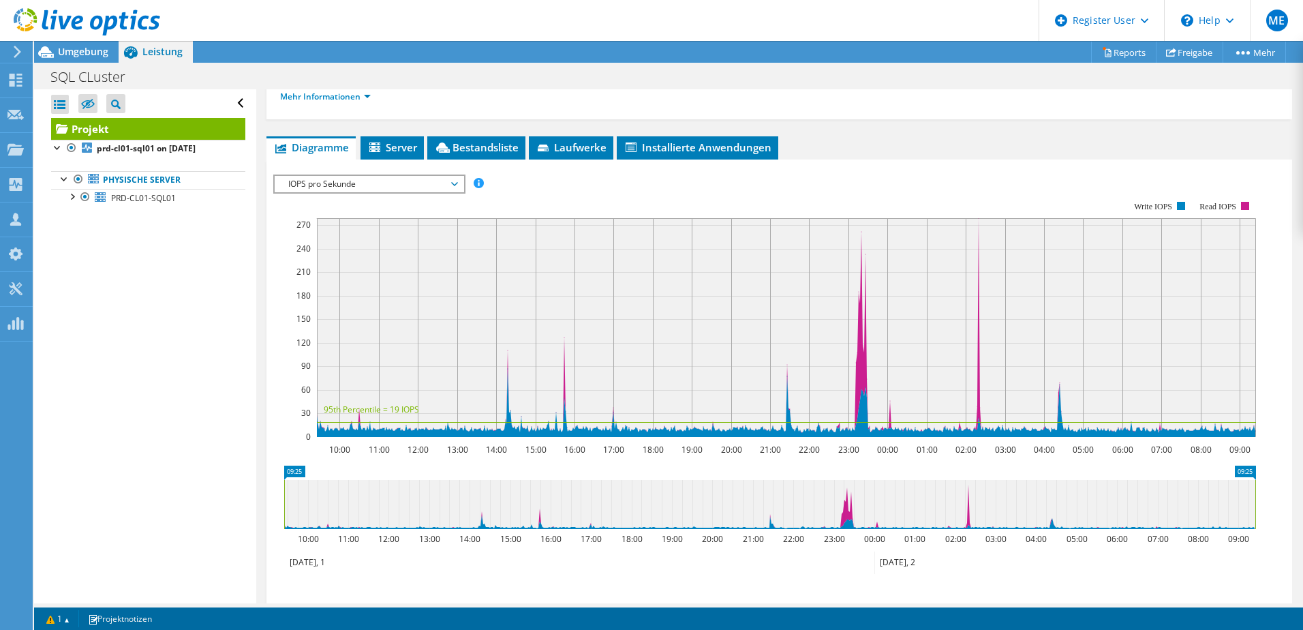
drag, startPoint x: 394, startPoint y: 232, endPoint x: 437, endPoint y: 189, distance: 60.7
click at [437, 189] on div "IOPS pro Sekunde Disk-Durchsatz IO-Size Latenz Queue-Depth CPU-Prozentwert Arbe…" at bounding box center [779, 406] width 1012 height 465
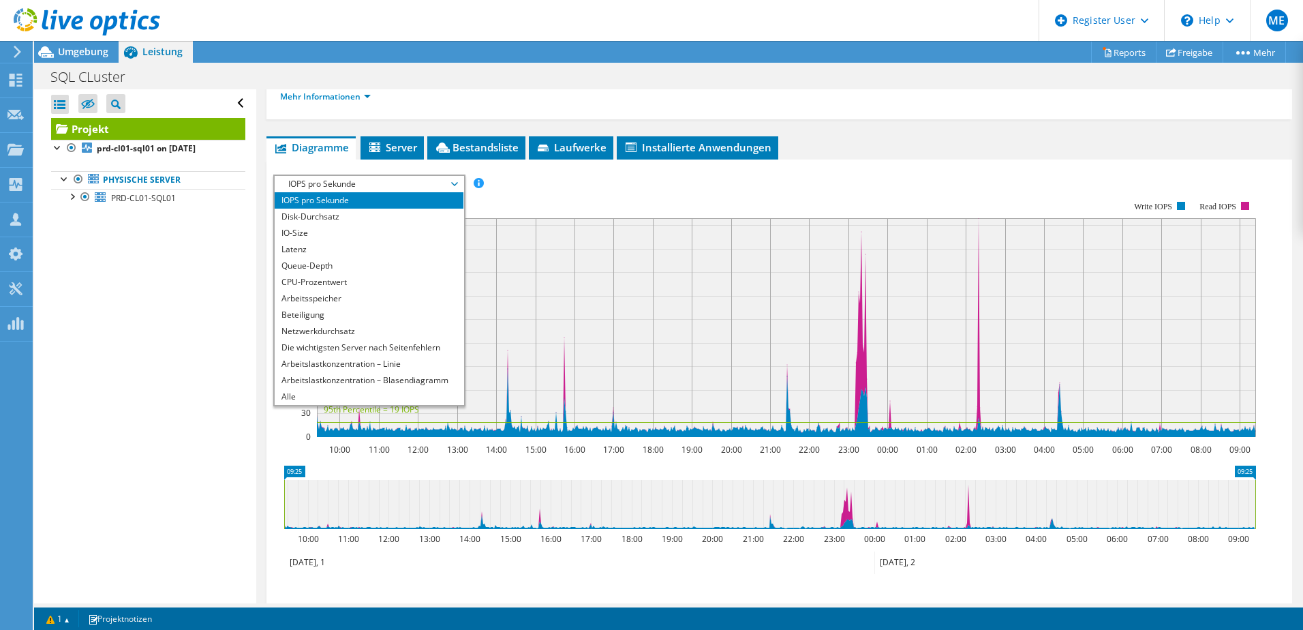
click at [437, 189] on span "IOPS pro Sekunde" at bounding box center [368, 184] width 175 height 16
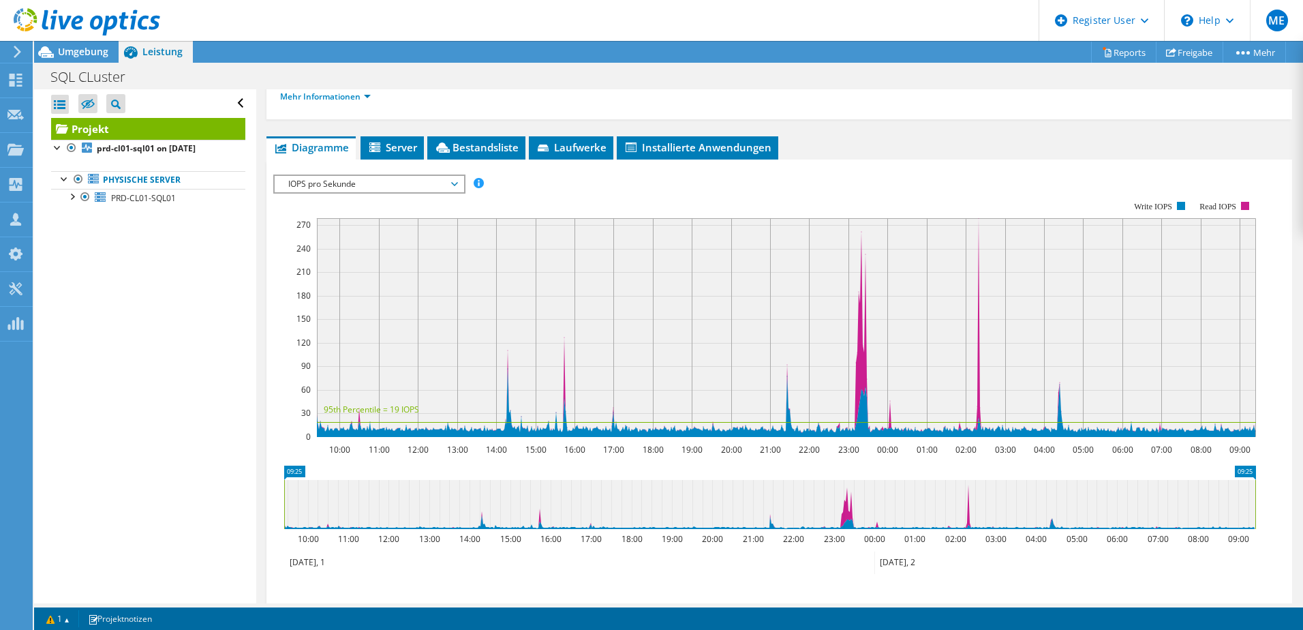
click at [437, 189] on span "IOPS pro Sekunde" at bounding box center [368, 184] width 175 height 16
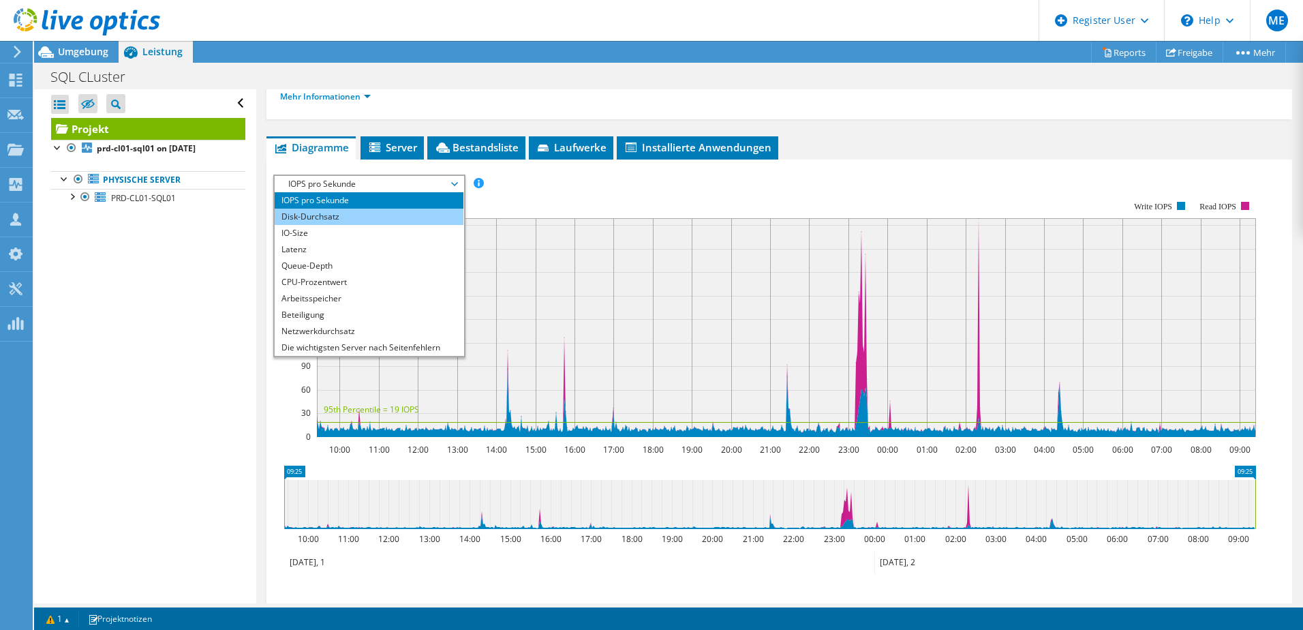
click at [416, 221] on li "Disk-Durchsatz" at bounding box center [369, 216] width 189 height 16
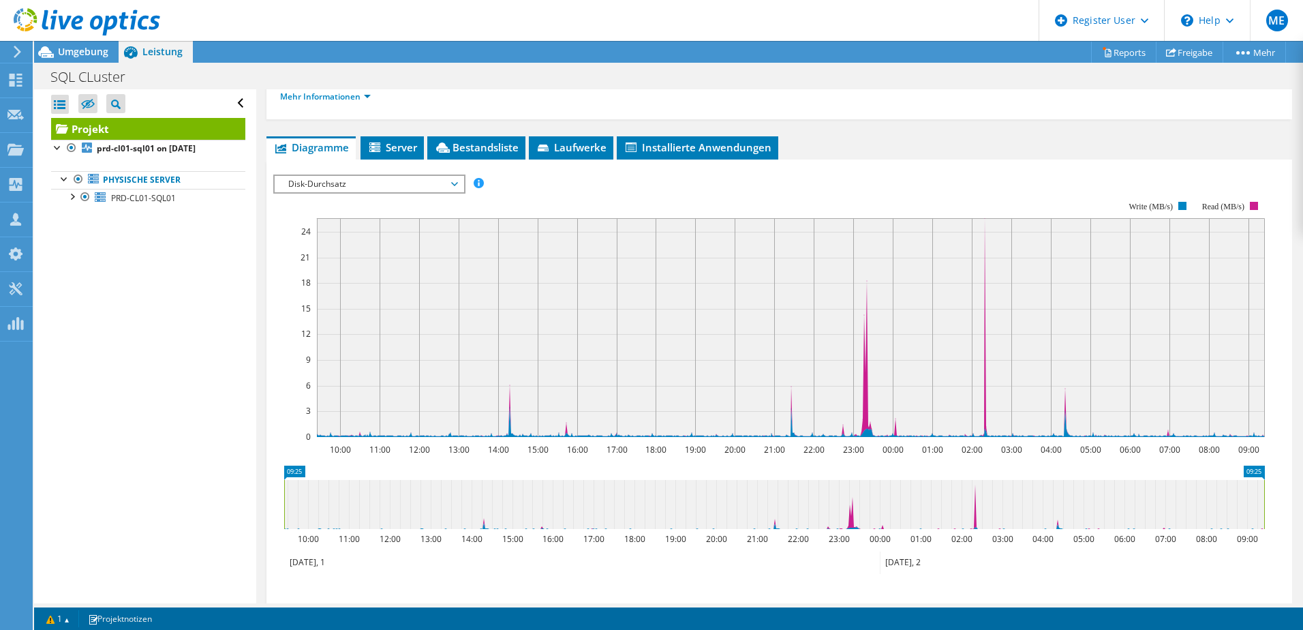
click at [423, 191] on span "Disk-Durchsatz" at bounding box center [368, 184] width 175 height 16
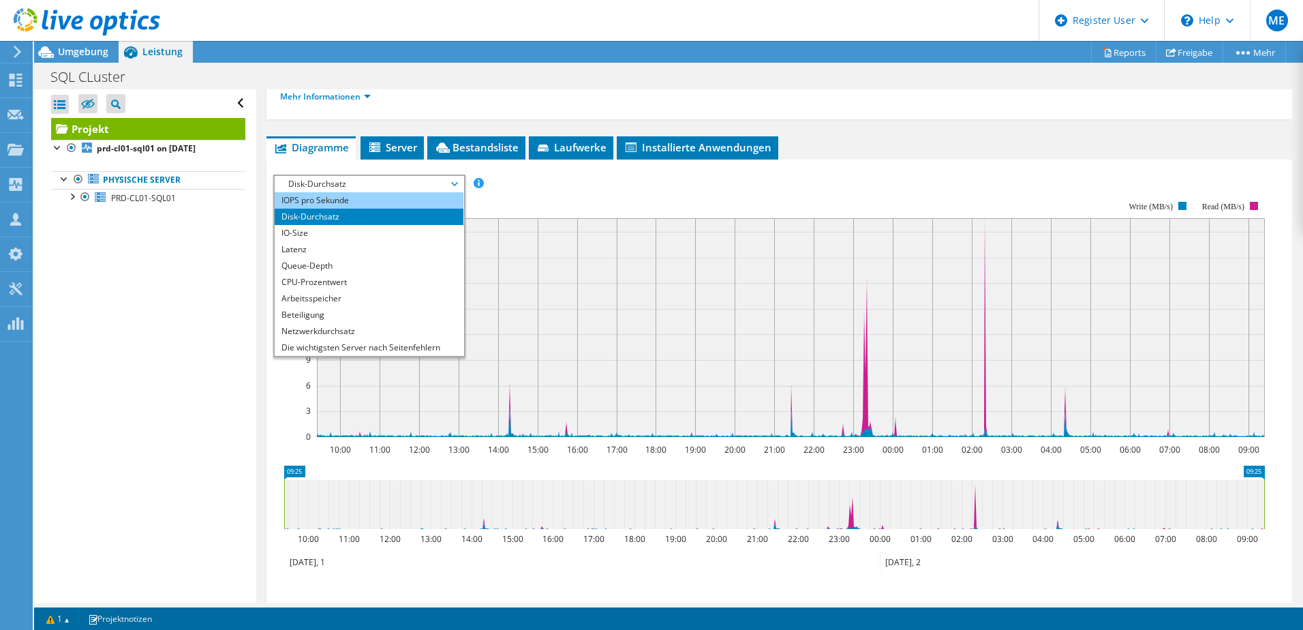
click at [420, 192] on li "IOPS pro Sekunde" at bounding box center [369, 200] width 189 height 16
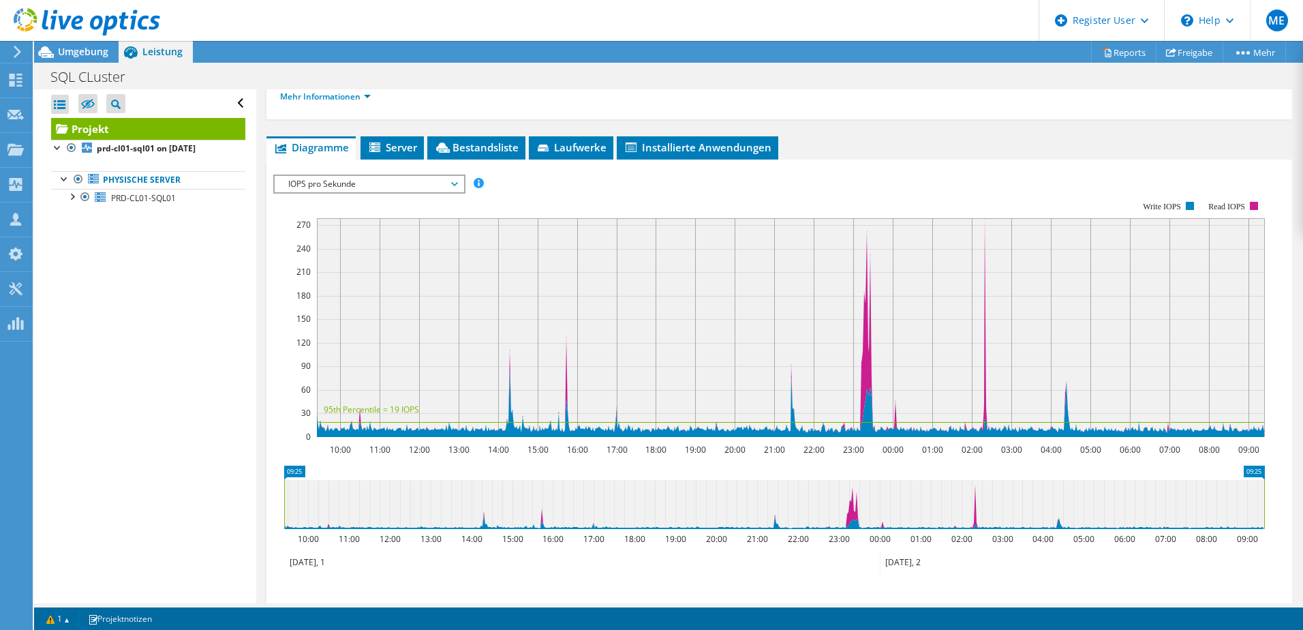
click at [420, 192] on div "IOPS pro Sekunde IOPS pro Sekunde Disk-Durchsatz IO-Size Latenz Queue-Depth CPU…" at bounding box center [369, 183] width 192 height 19
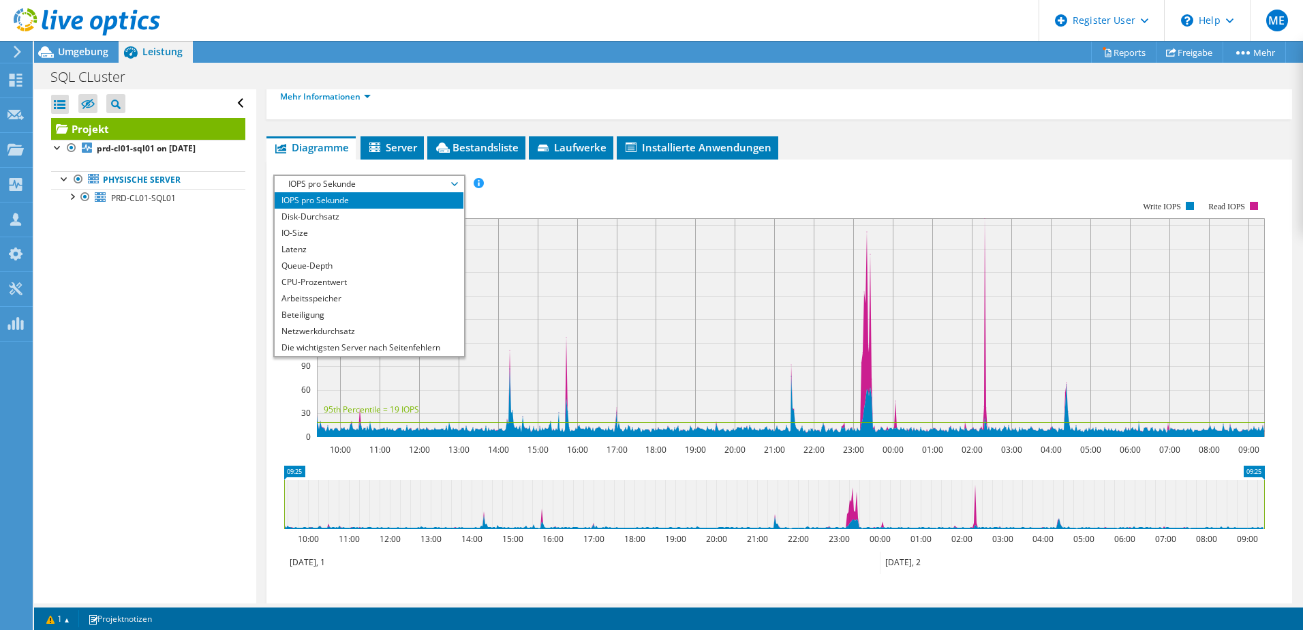
click at [421, 187] on span "IOPS pro Sekunde" at bounding box center [368, 184] width 175 height 16
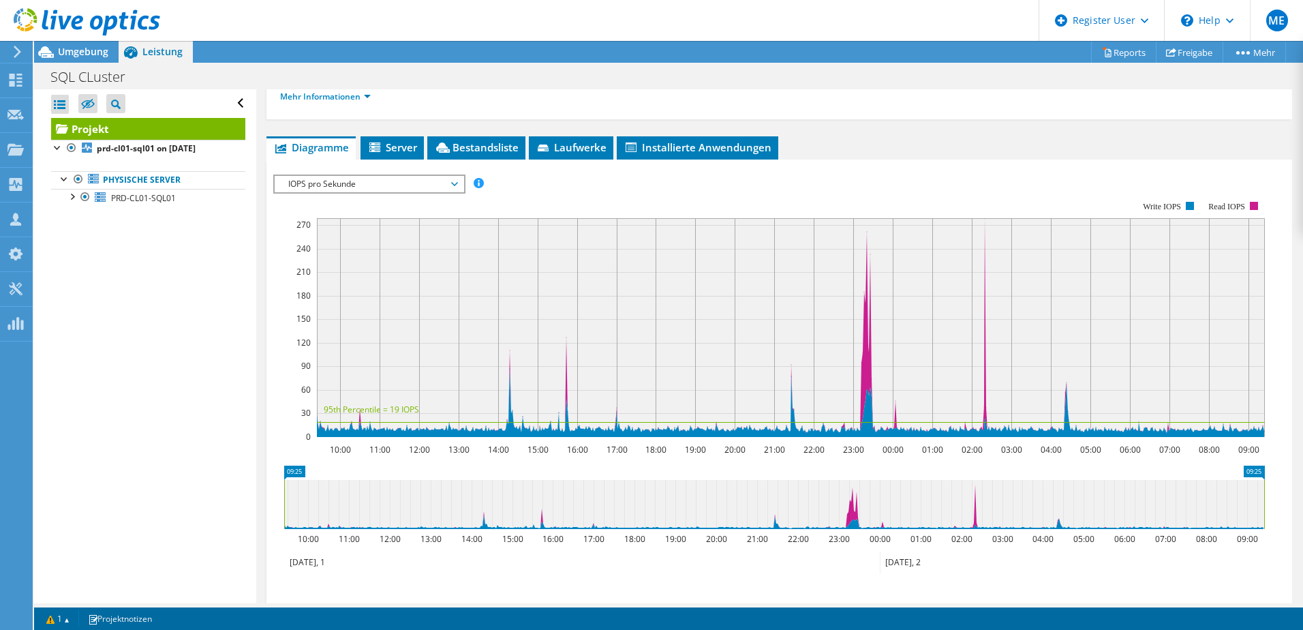
click at [421, 187] on span "IOPS pro Sekunde" at bounding box center [368, 184] width 175 height 16
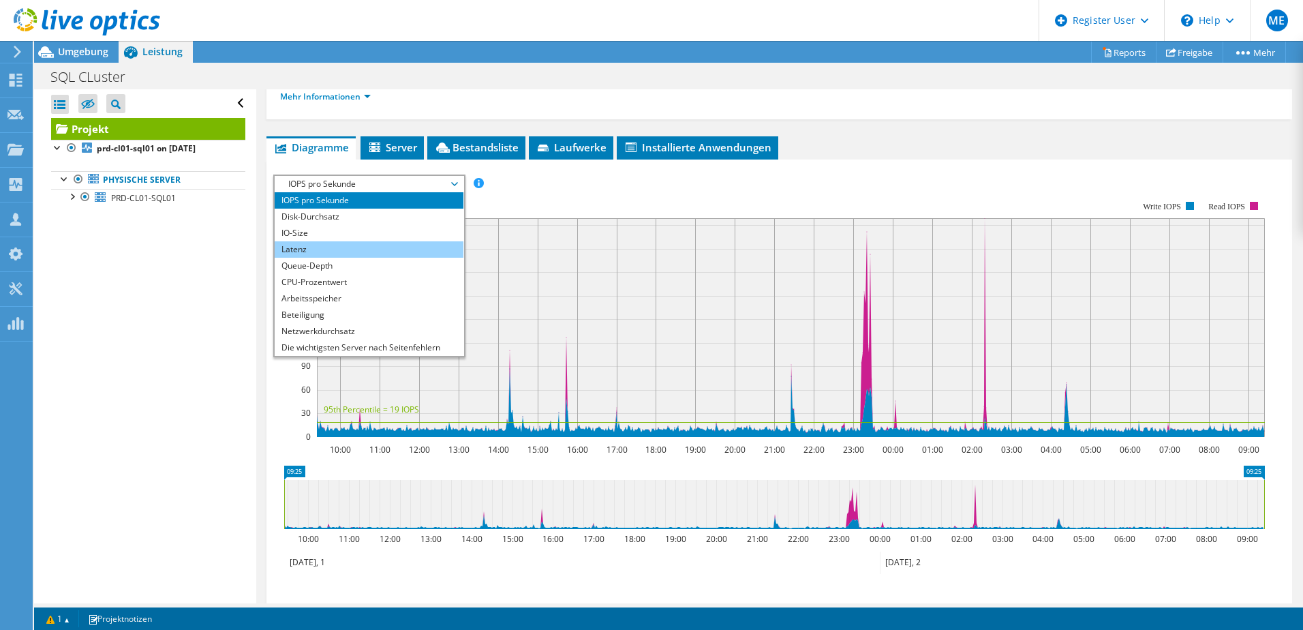
click at [394, 246] on li "Latenz" at bounding box center [369, 249] width 189 height 16
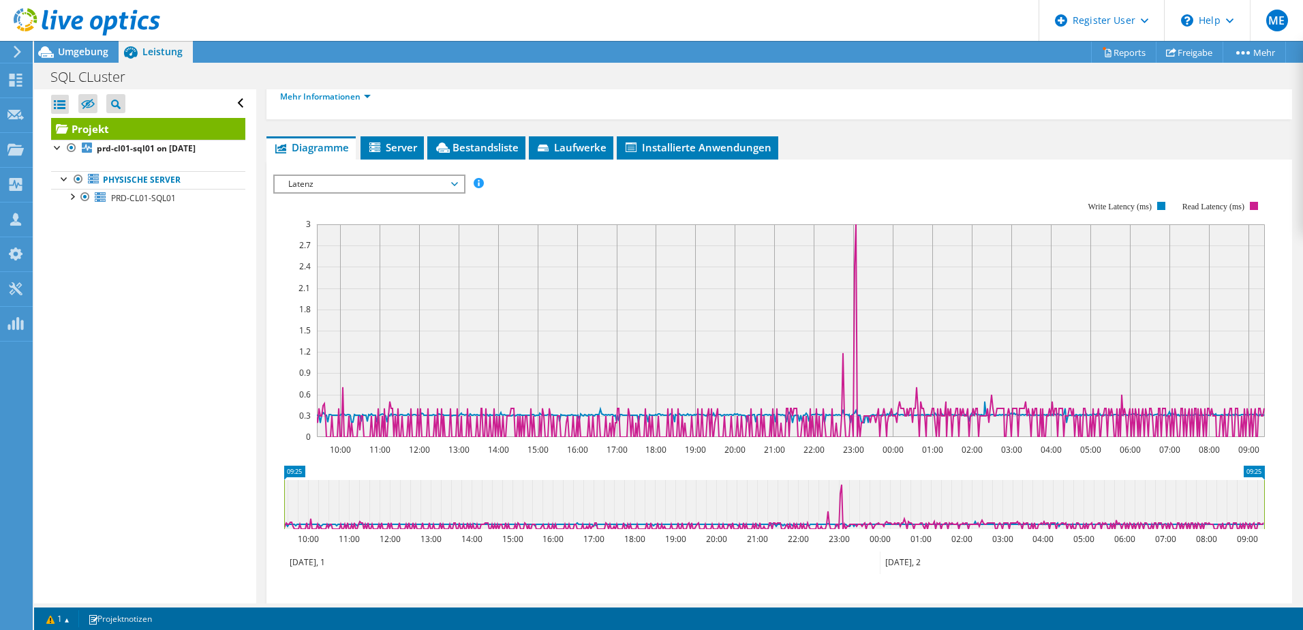
click at [429, 179] on span "Latenz" at bounding box center [368, 184] width 175 height 16
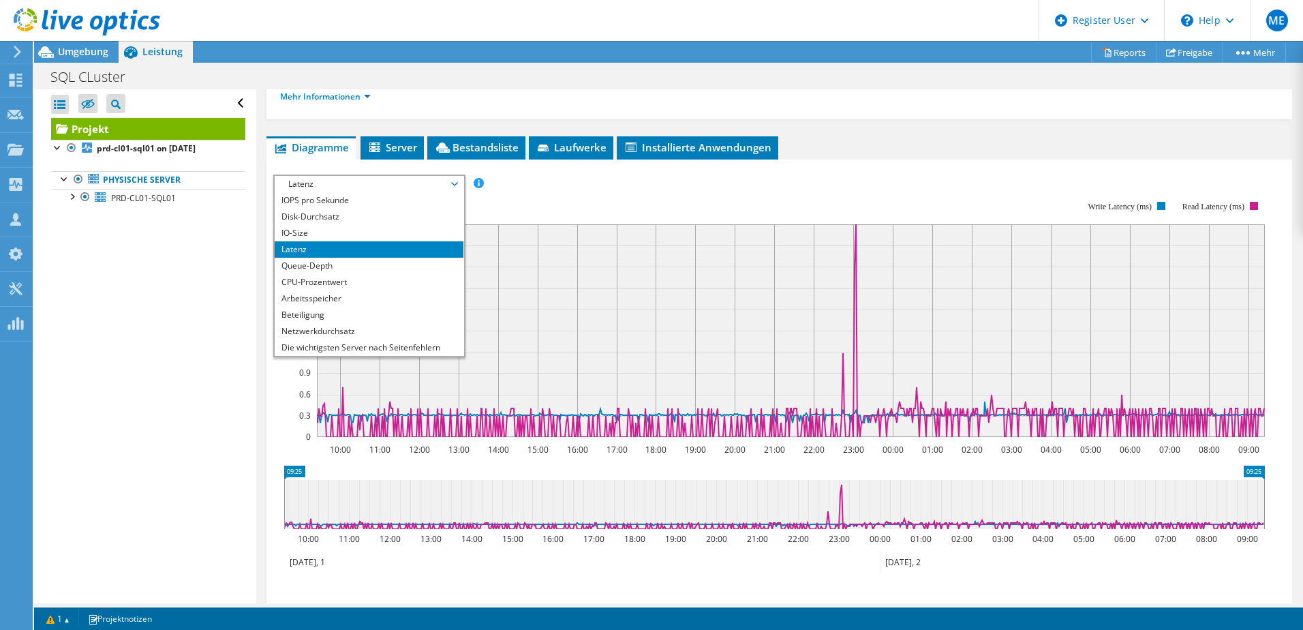
click at [424, 185] on span "Latenz" at bounding box center [368, 184] width 175 height 16
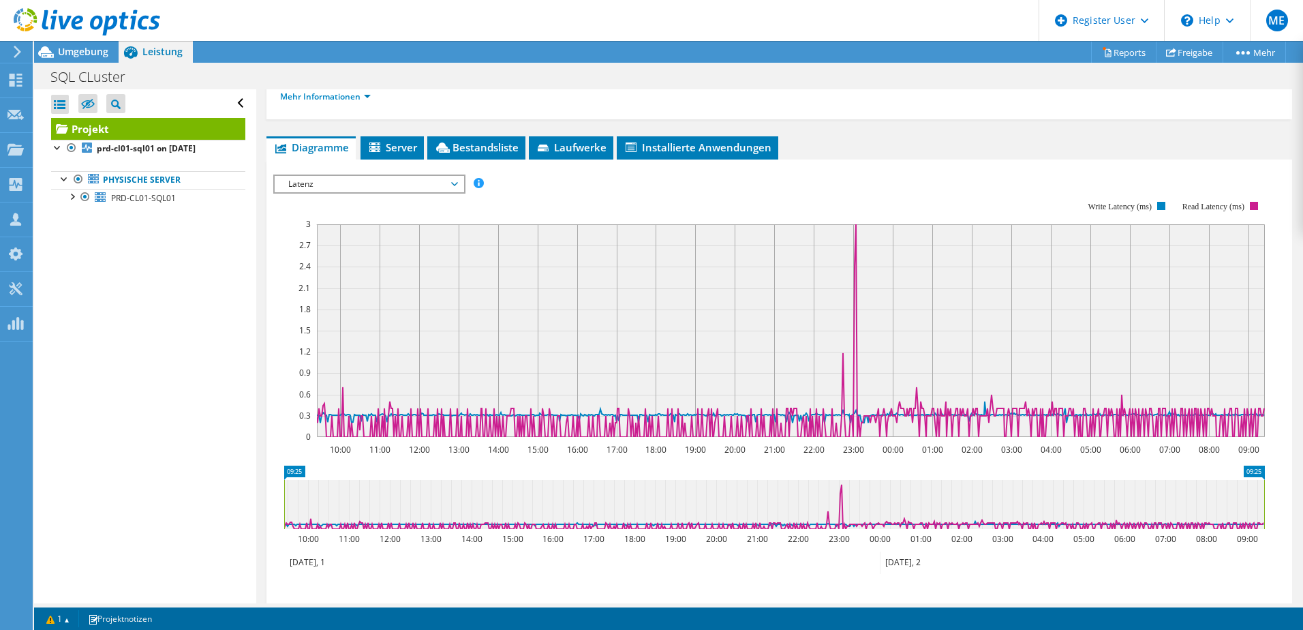
click at [424, 185] on span "Latenz" at bounding box center [368, 184] width 175 height 16
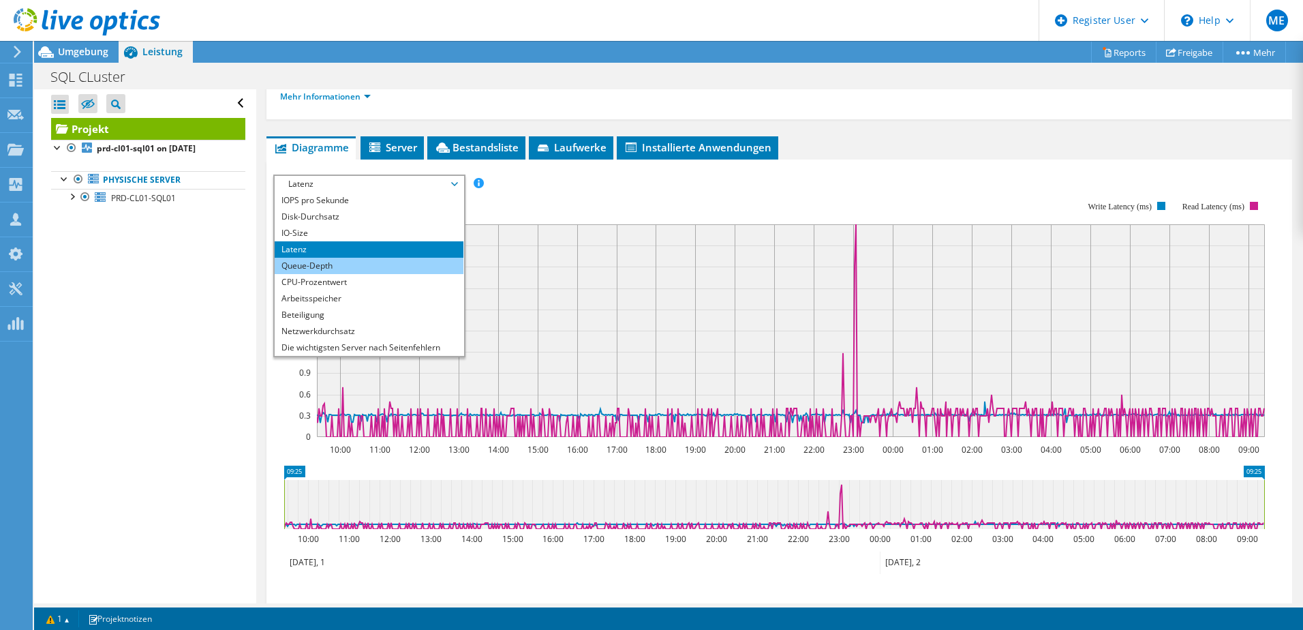
click at [391, 270] on li "Queue-Depth" at bounding box center [369, 266] width 189 height 16
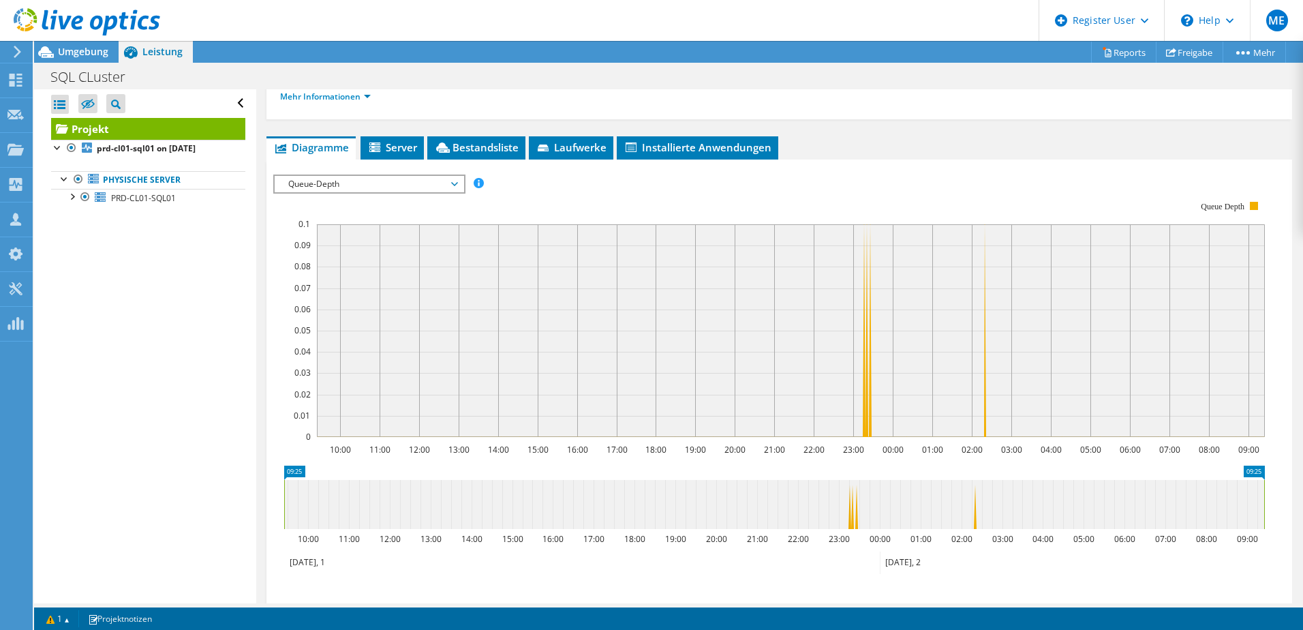
click at [407, 181] on span "Queue-Depth" at bounding box center [368, 184] width 175 height 16
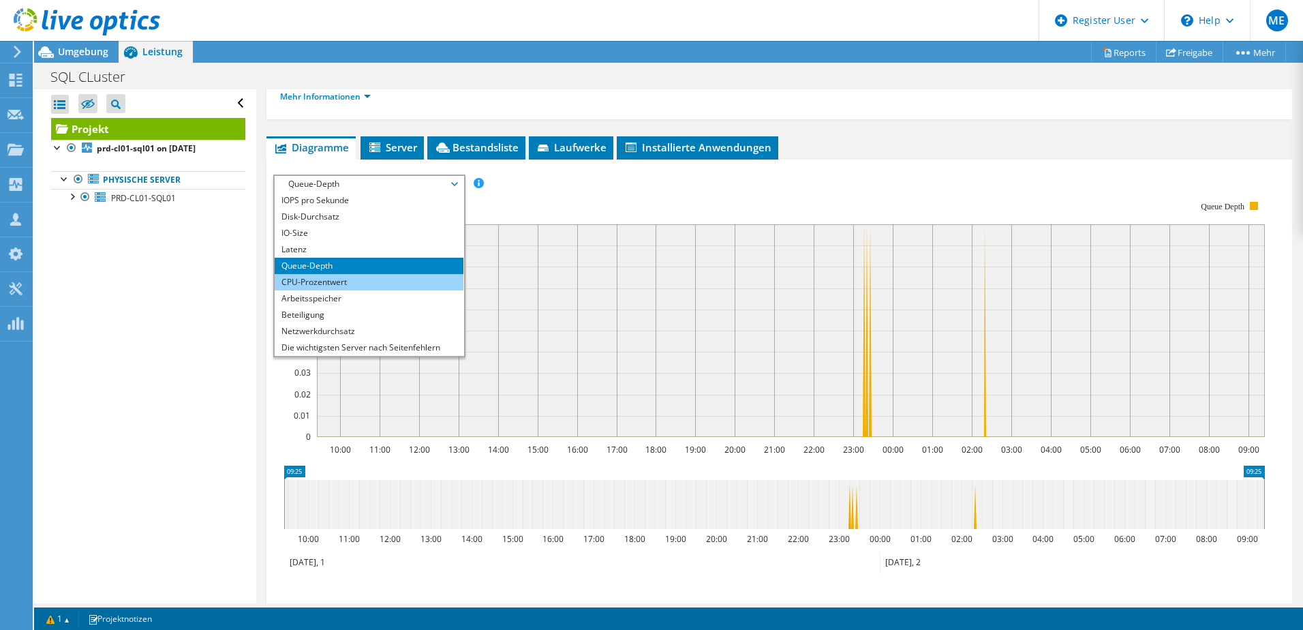
click at [360, 286] on li "CPU-Prozentwert" at bounding box center [369, 282] width 189 height 16
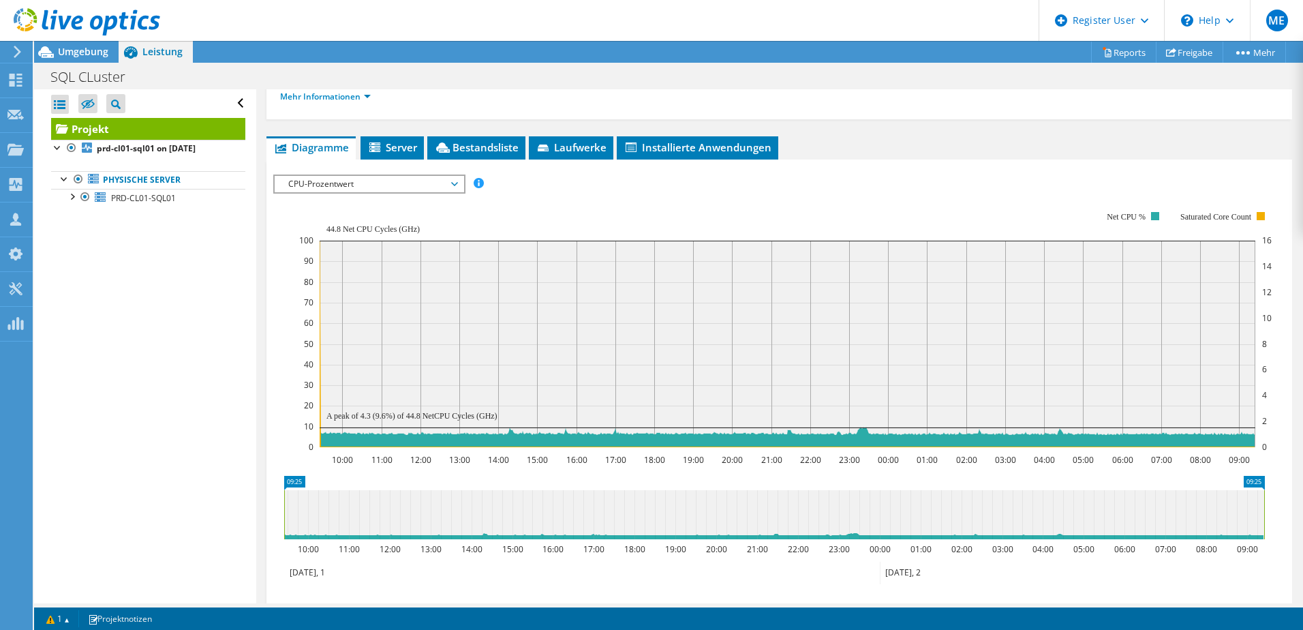
click at [412, 191] on span "CPU-Prozentwert" at bounding box center [368, 184] width 175 height 16
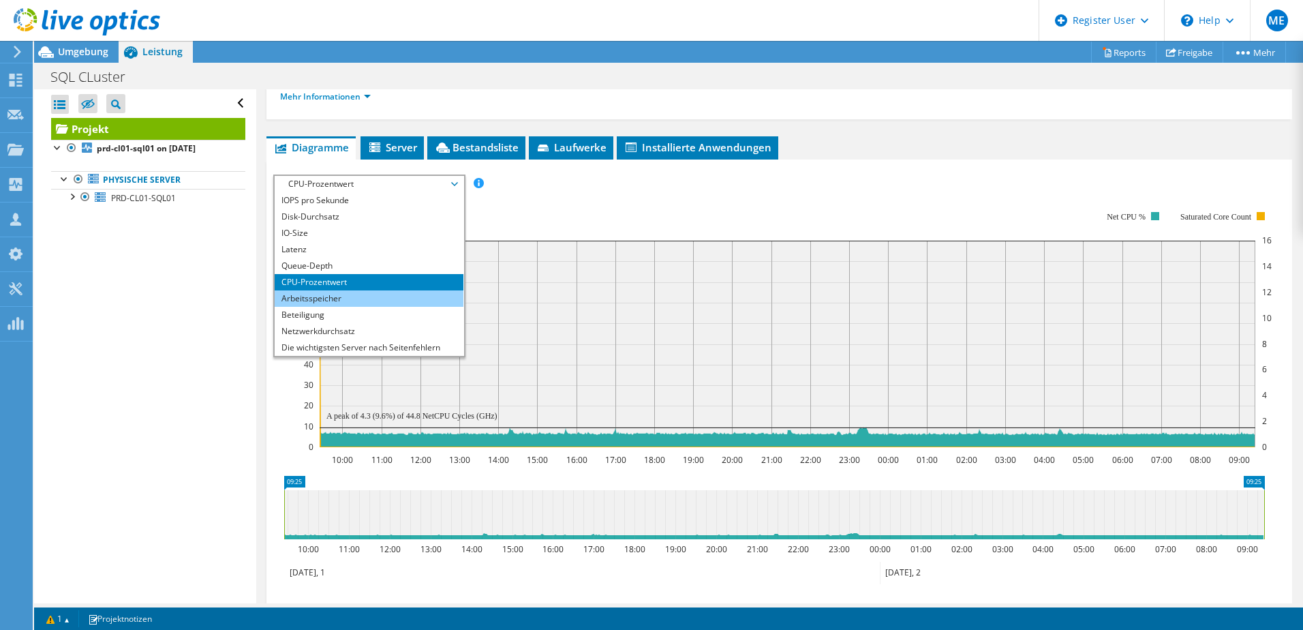
click at [359, 294] on li "Arbeitsspeicher" at bounding box center [369, 298] width 189 height 16
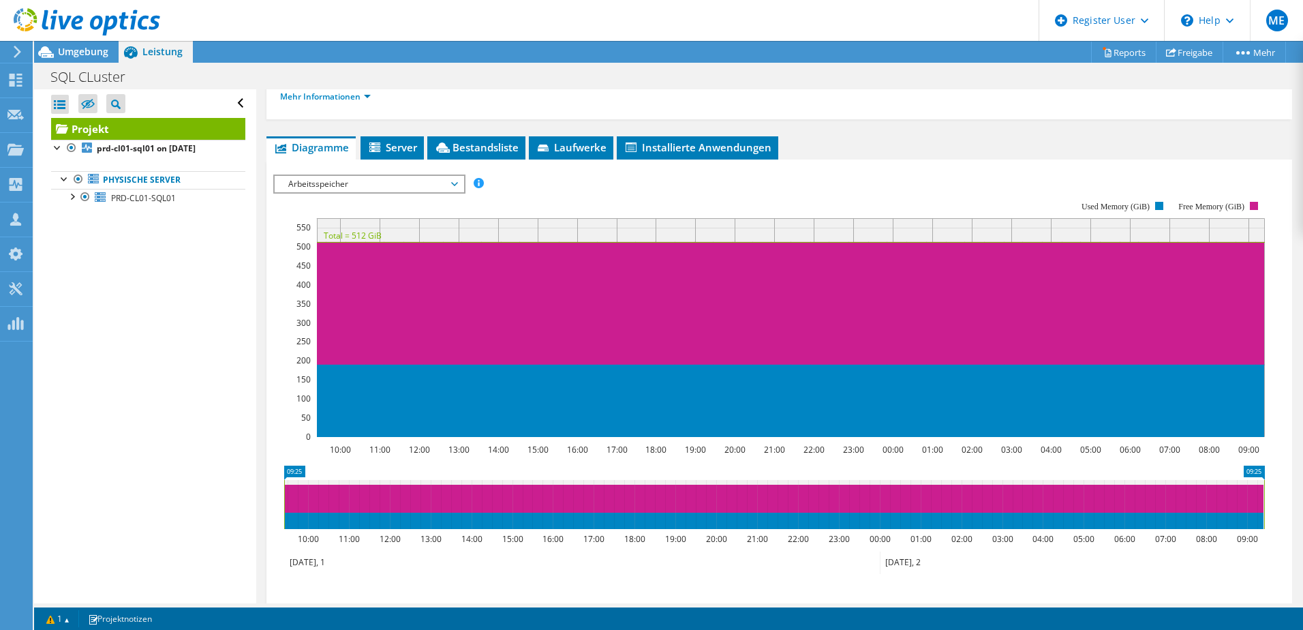
click at [381, 186] on span "Arbeitsspeicher" at bounding box center [368, 184] width 175 height 16
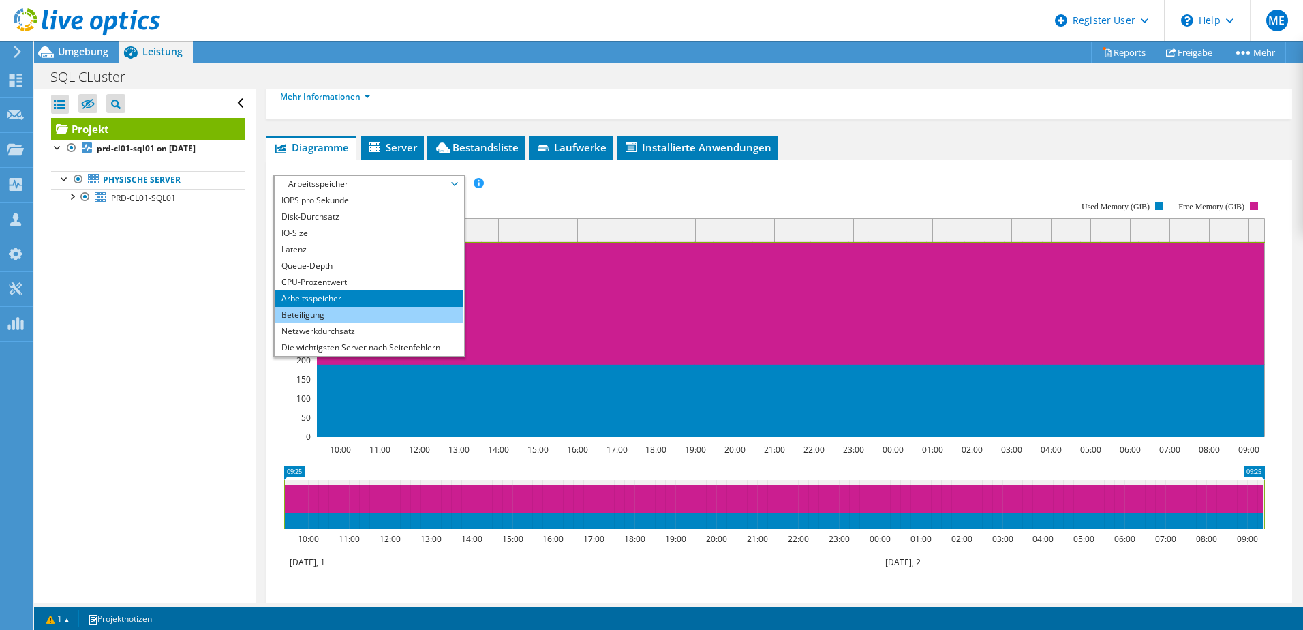
click at [348, 310] on li "Beteiligung" at bounding box center [369, 315] width 189 height 16
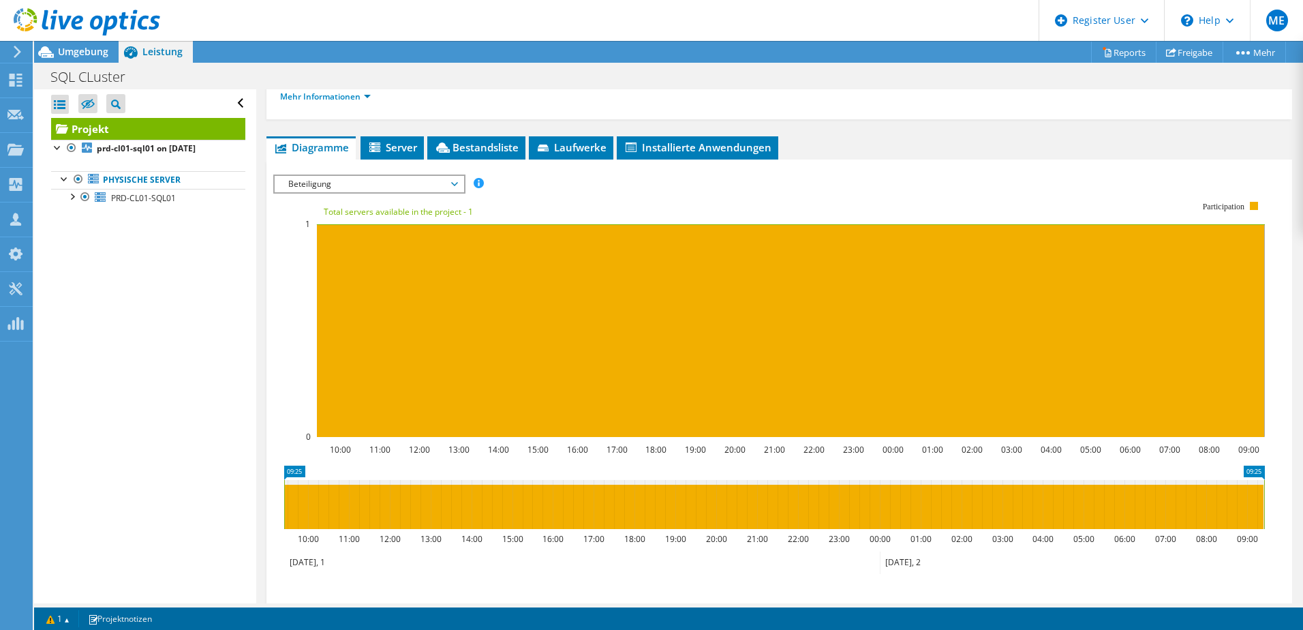
click at [406, 189] on span "Beteiligung" at bounding box center [368, 184] width 175 height 16
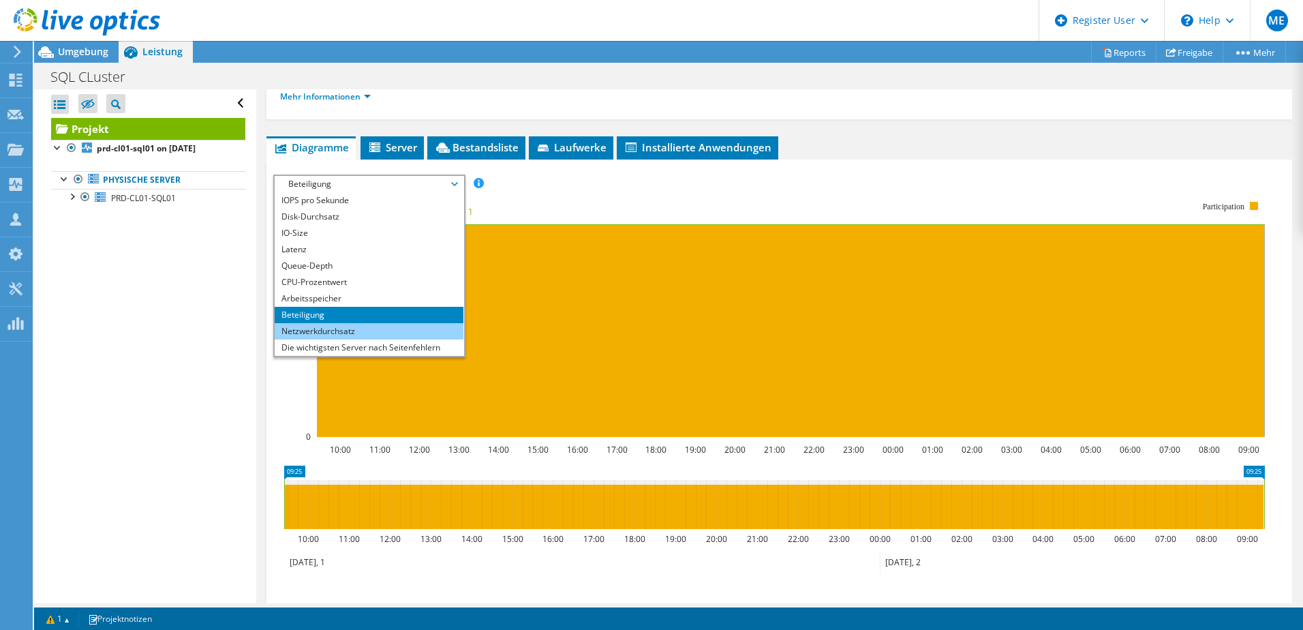
click at [358, 332] on li "Netzwerkdurchsatz" at bounding box center [369, 331] width 189 height 16
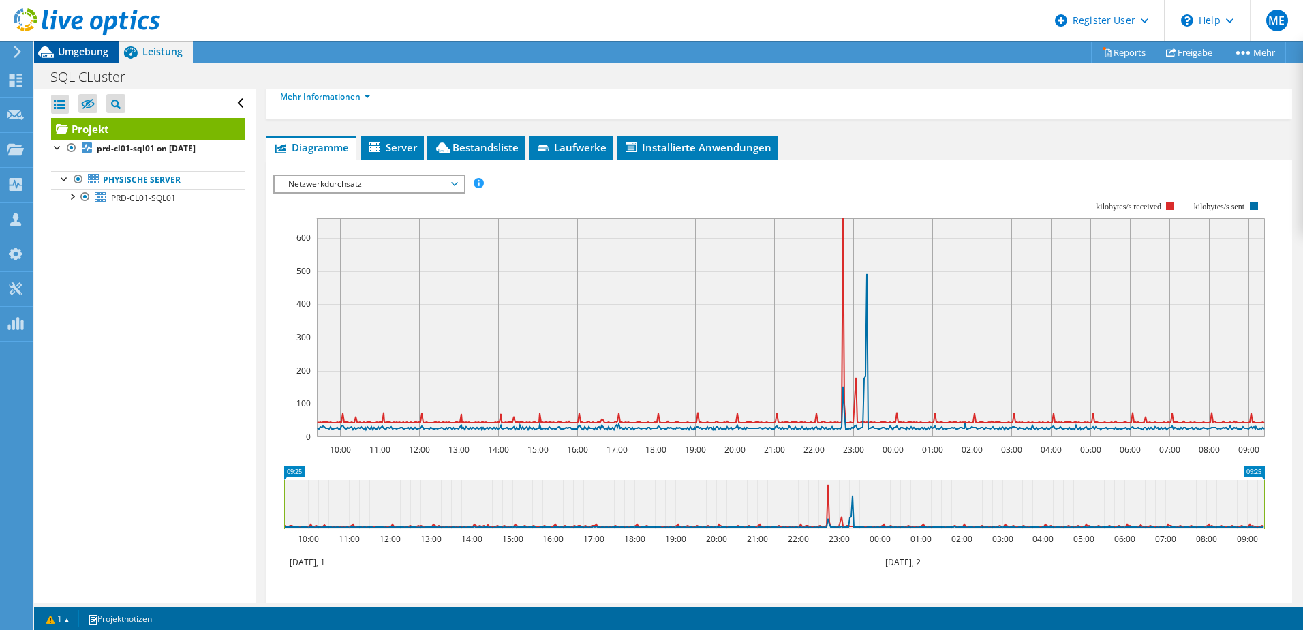
click at [92, 53] on span "Umgebung" at bounding box center [83, 51] width 50 height 13
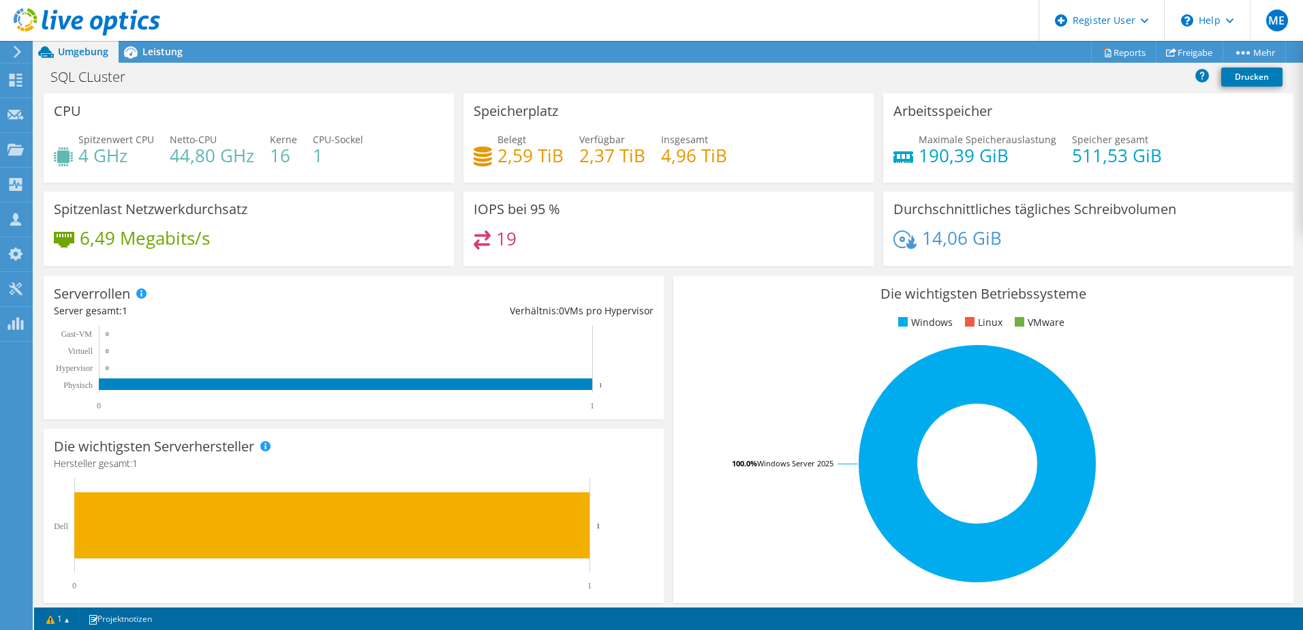
click at [1233, 417] on rect at bounding box center [976, 463] width 587 height 238
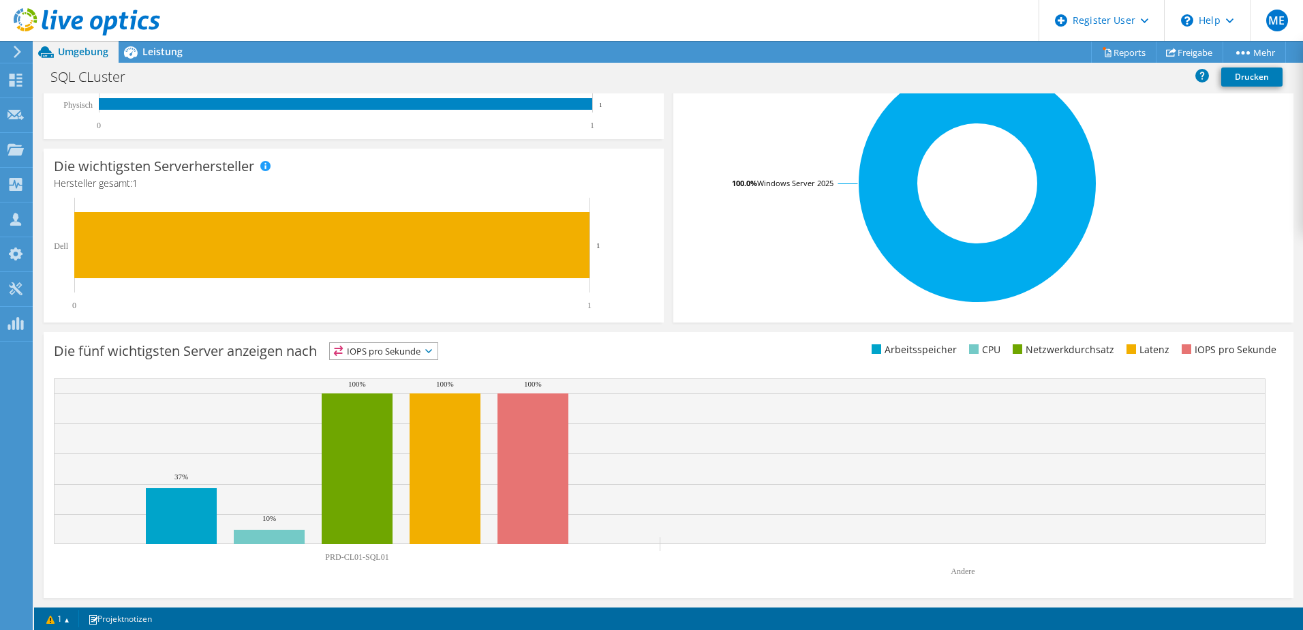
click at [416, 343] on span "IOPS pro Sekunde" at bounding box center [384, 351] width 108 height 16
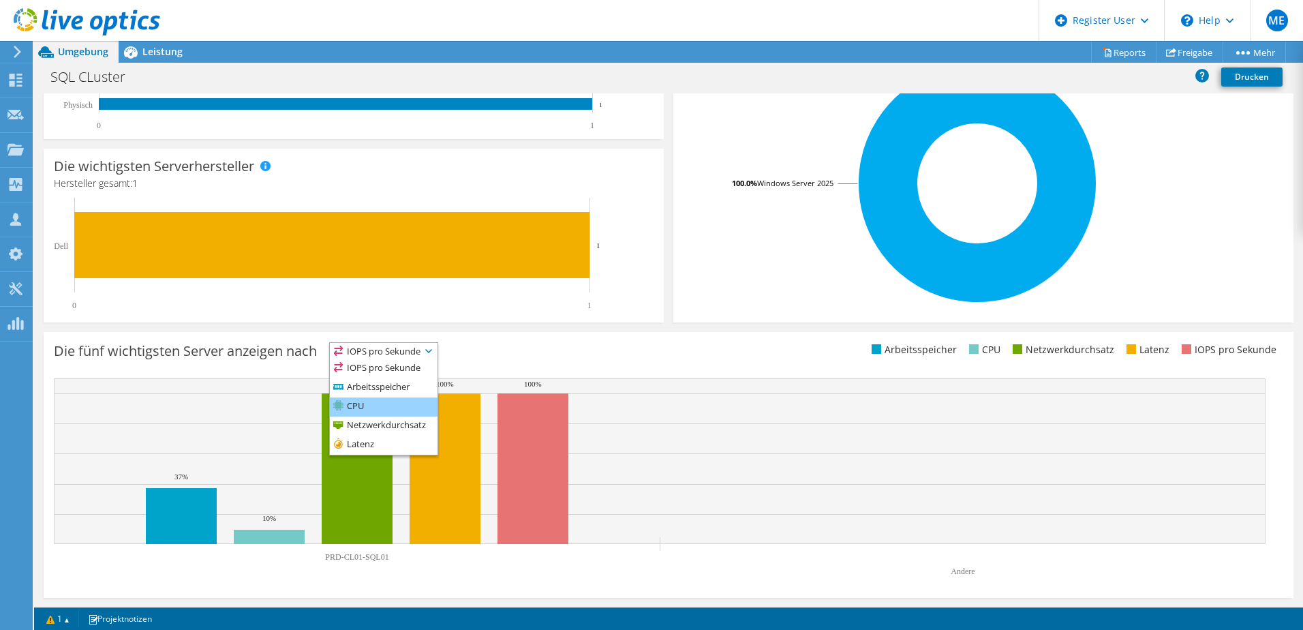
click at [379, 403] on li "CPU" at bounding box center [384, 406] width 108 height 19
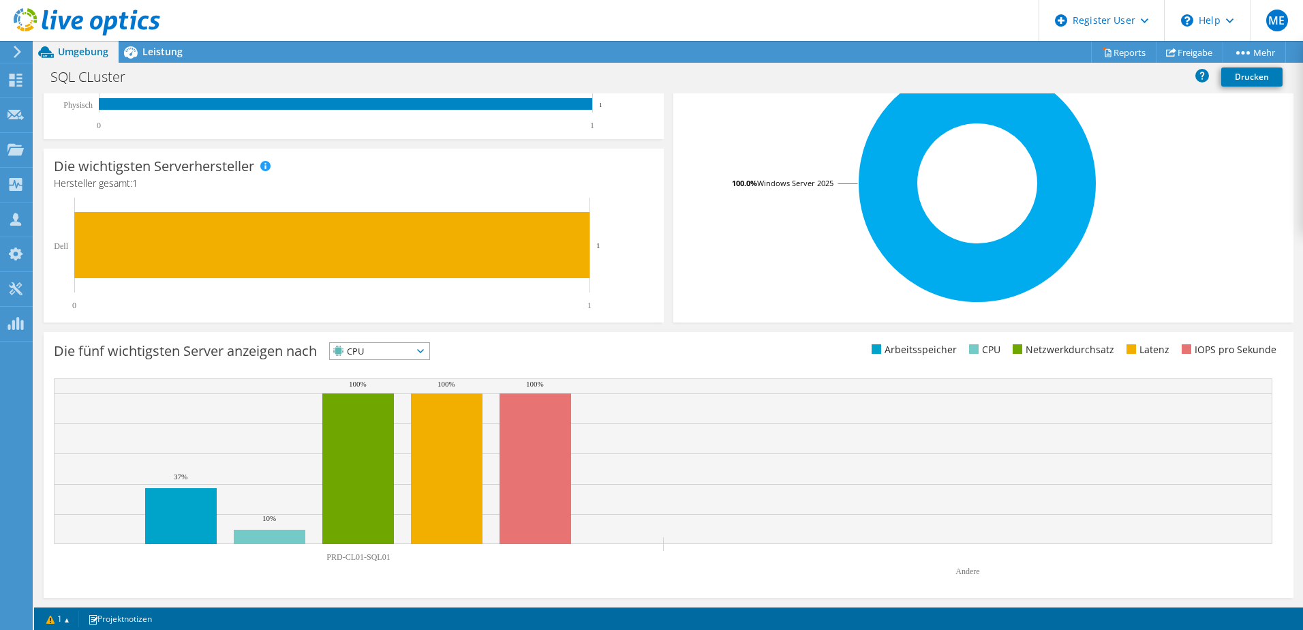
click at [123, 330] on div "Dieses Diagramm wird nach Abschluss der Collector-Durchläufe angezeigt Die fünf…" at bounding box center [668, 464] width 1259 height 275
click at [154, 51] on span "Leistung" at bounding box center [162, 51] width 40 height 13
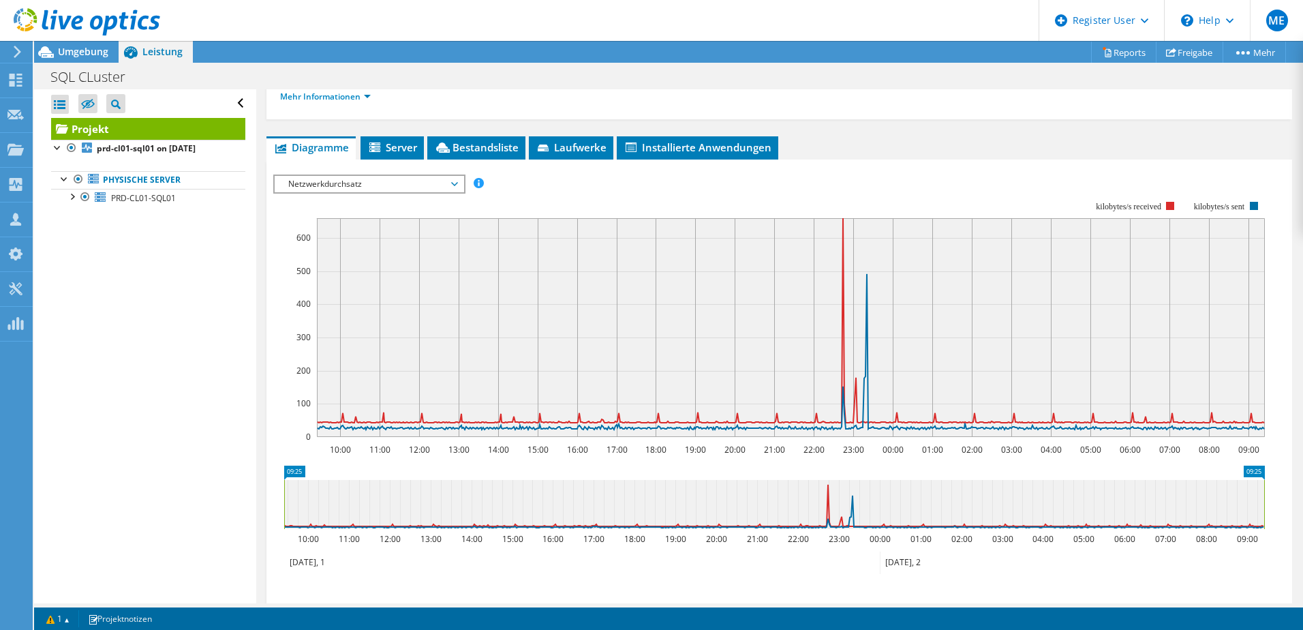
click at [339, 188] on span "Netzwerkdurchsatz" at bounding box center [368, 184] width 175 height 16
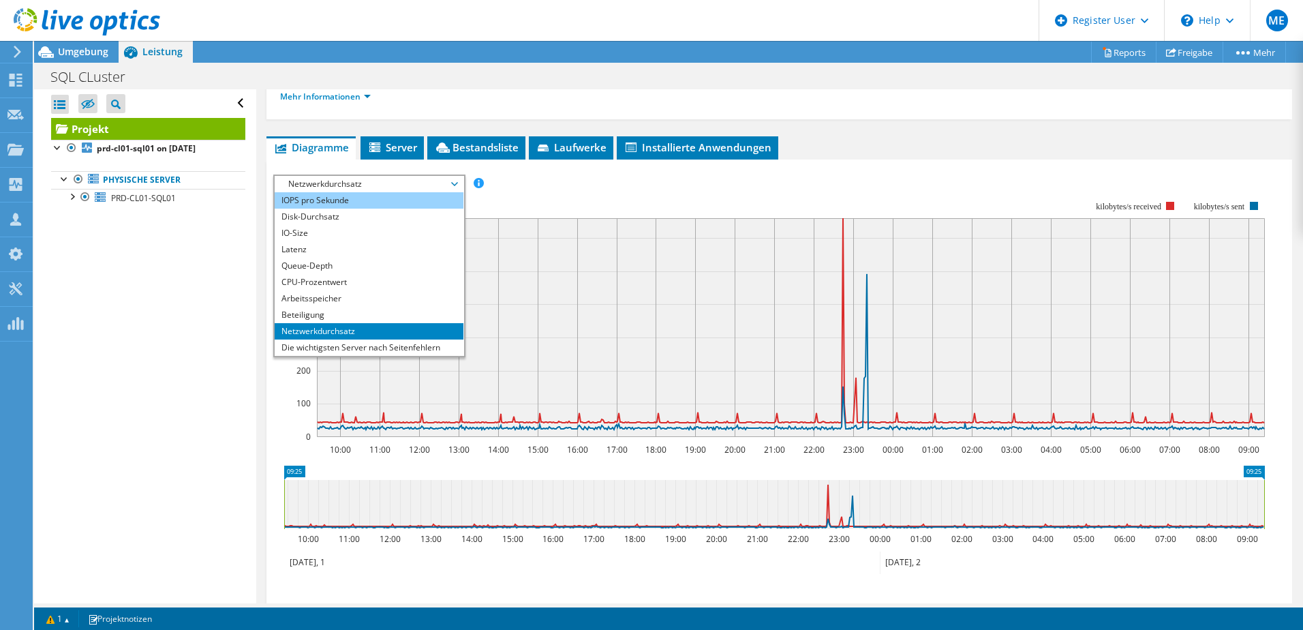
click at [359, 202] on li "IOPS pro Sekunde" at bounding box center [369, 200] width 189 height 16
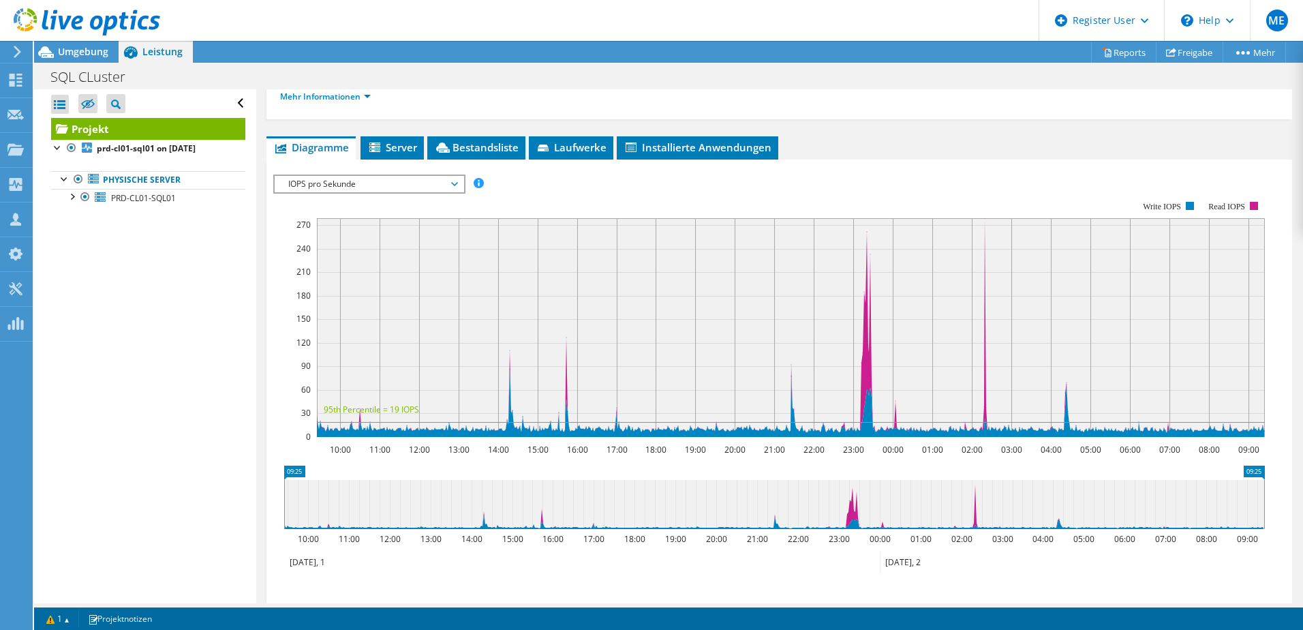
click at [386, 178] on span "IOPS pro Sekunde" at bounding box center [368, 184] width 175 height 16
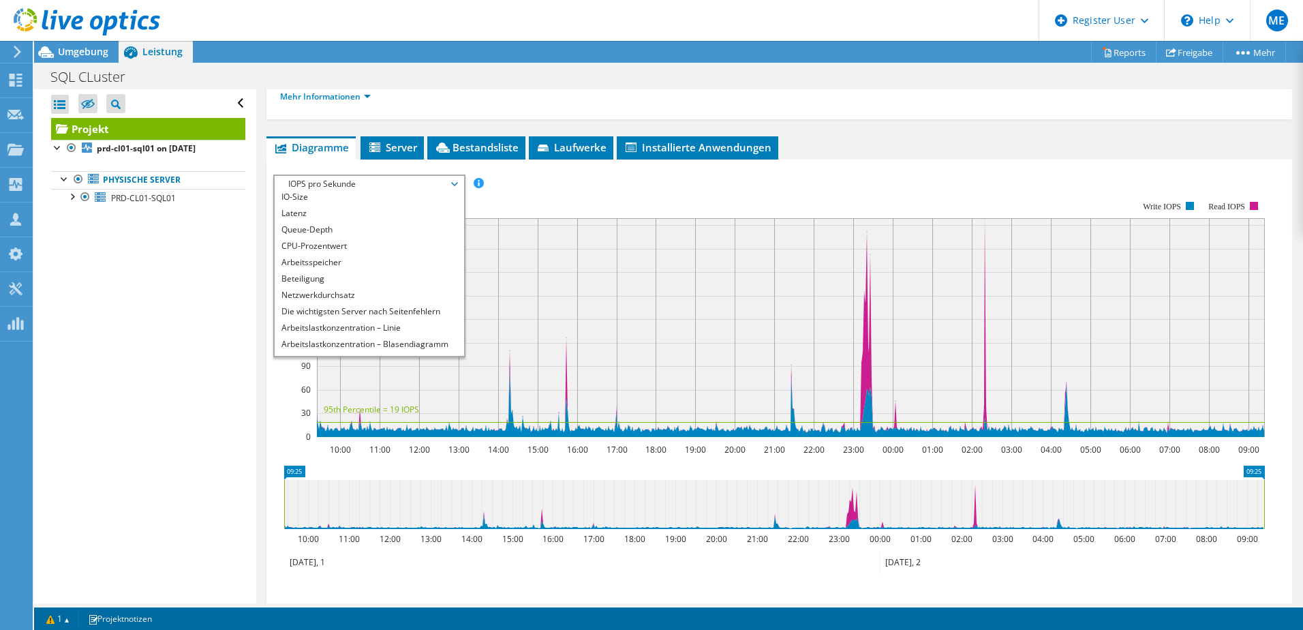
scroll to position [49, 0]
click at [429, 341] on li "Alle" at bounding box center [369, 347] width 189 height 16
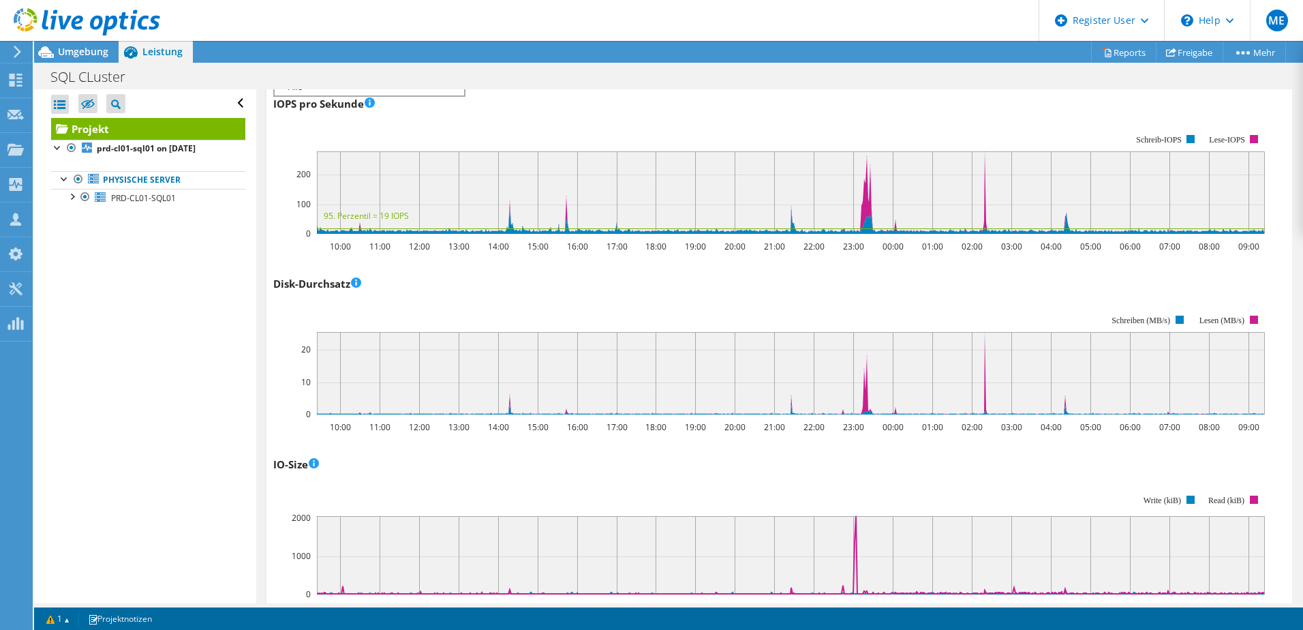
scroll to position [289, 0]
